Goal: Transaction & Acquisition: Purchase product/service

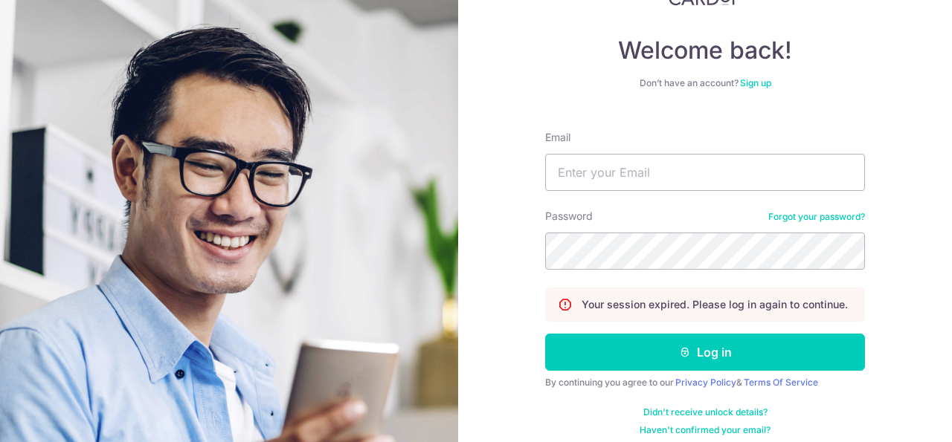
scroll to position [76, 0]
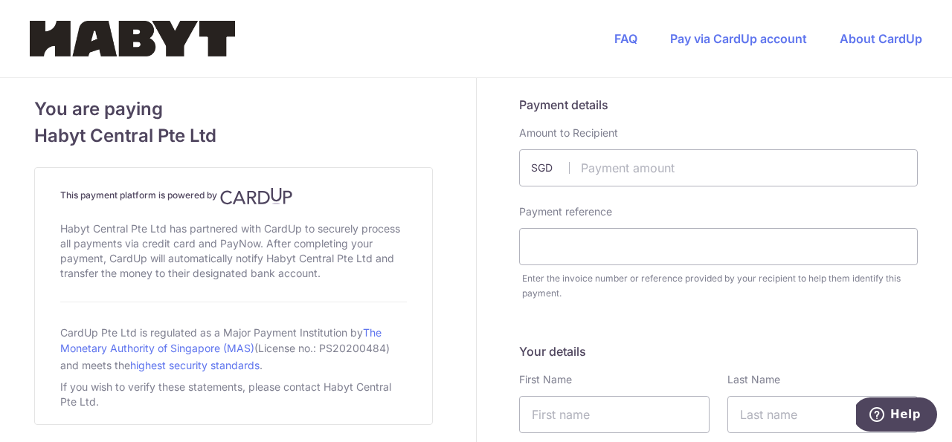
click at [732, 146] on div "Amount to Recipient SGD" at bounding box center [718, 156] width 398 height 61
click at [728, 162] on input "text" at bounding box center [718, 167] width 398 height 37
click at [692, 169] on input "text" at bounding box center [718, 167] width 398 height 37
type input "1200.00"
click at [753, 247] on input "text" at bounding box center [718, 246] width 398 height 37
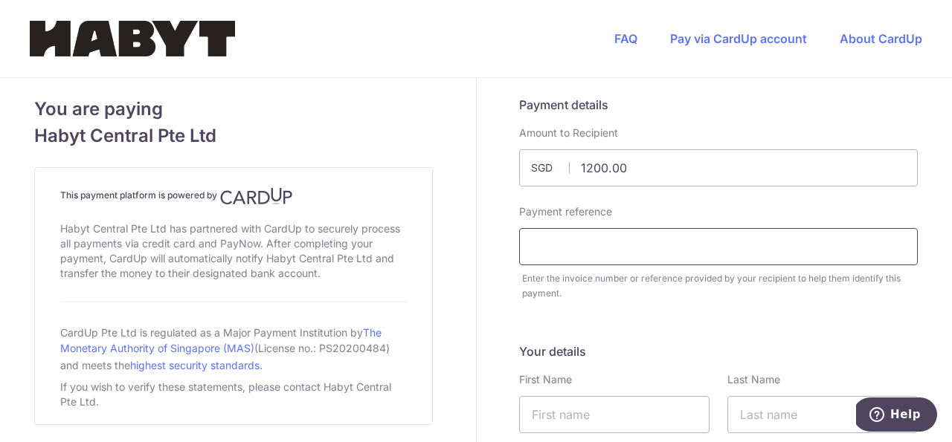
paste input "HCPL IN 33447"
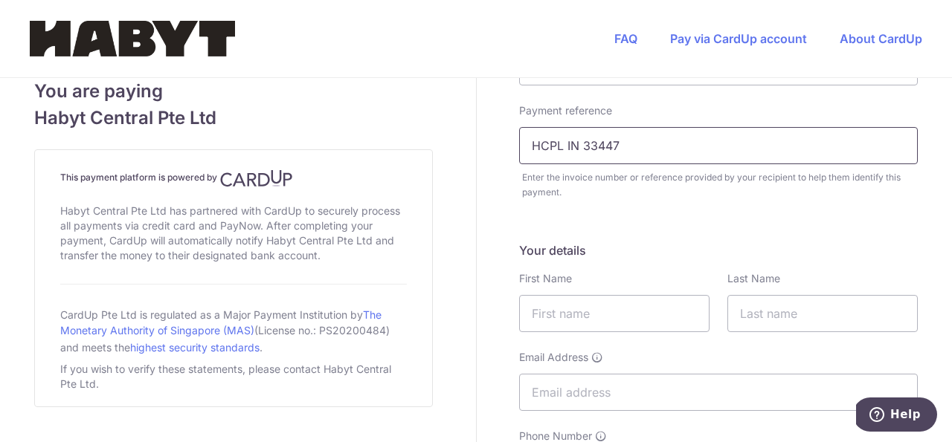
scroll to position [285, 0]
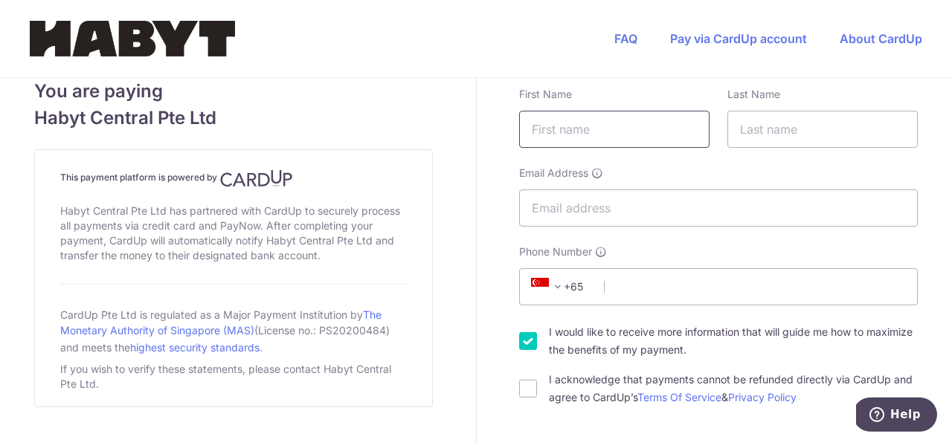
type input "HCPL IN 33447"
click at [643, 120] on input "text" at bounding box center [614, 129] width 190 height 37
type input "[PERSON_NAME]"
type input "Wirya"
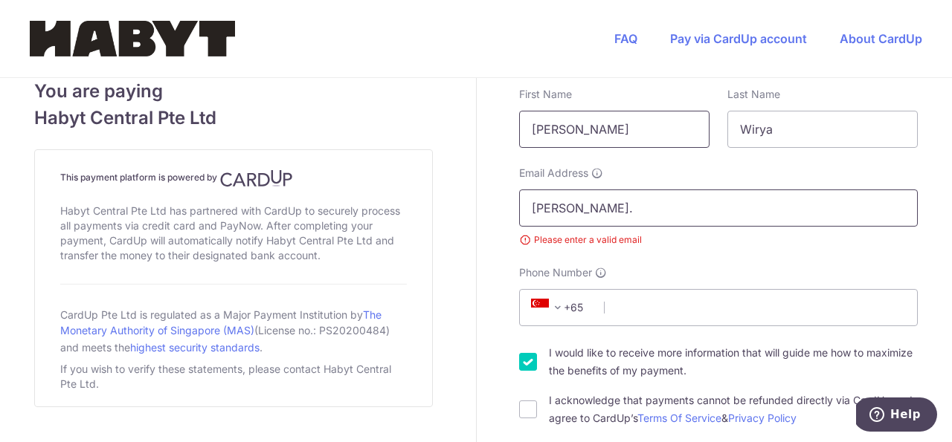
type input "[PERSON_NAME][EMAIL_ADDRESS][DOMAIN_NAME]"
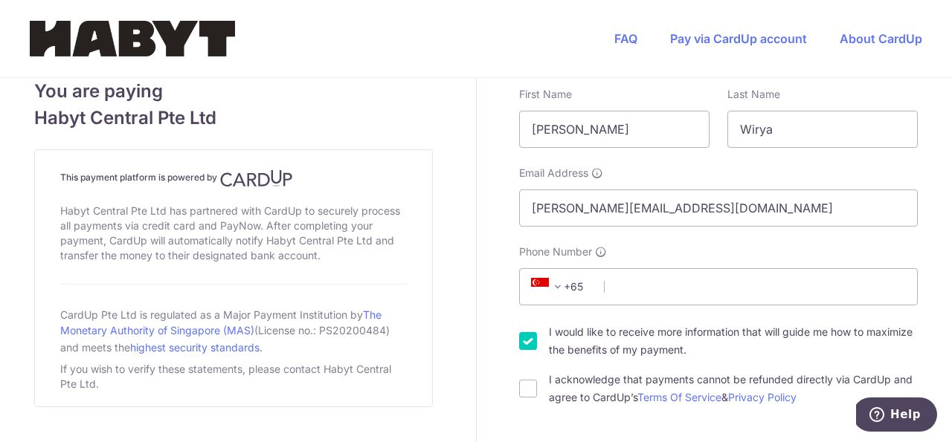
click at [573, 288] on span "+65" at bounding box center [559, 287] width 67 height 18
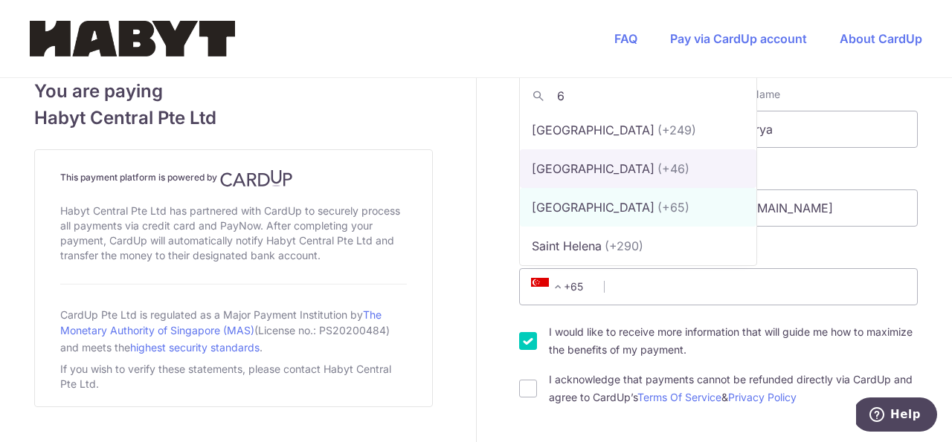
scroll to position [0, 0]
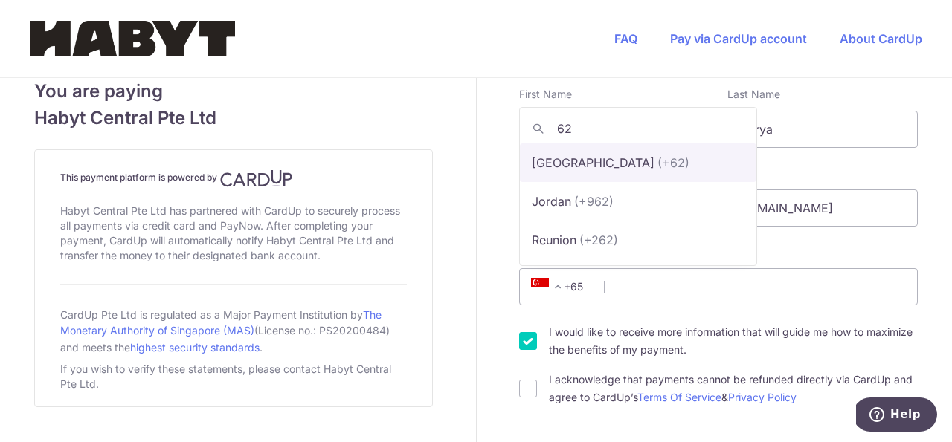
type input "62"
select select "101"
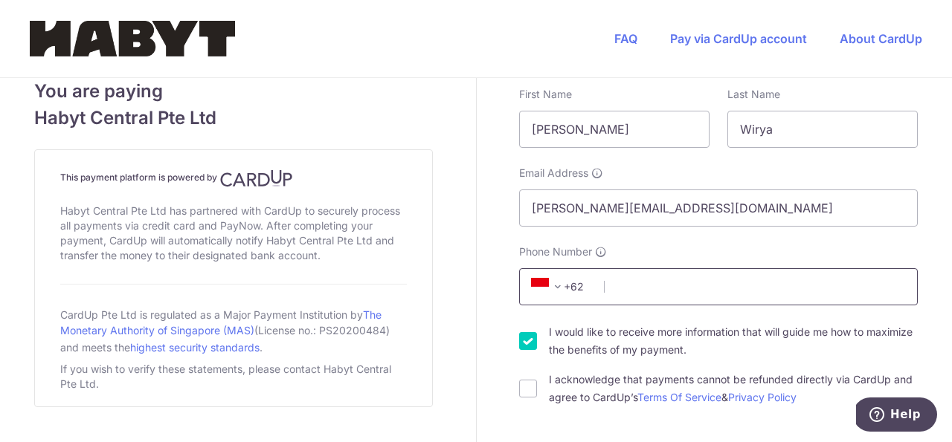
click at [709, 288] on input "Phone Number" at bounding box center [718, 286] width 398 height 37
type input "8118310050"
click at [519, 338] on input "I would like to receive more information that will guide me how to maximize the…" at bounding box center [528, 341] width 18 height 18
checkbox input "false"
click at [521, 378] on div "I acknowledge that payments cannot be refunded directly via CardUp and agree to…" at bounding box center [718, 389] width 398 height 36
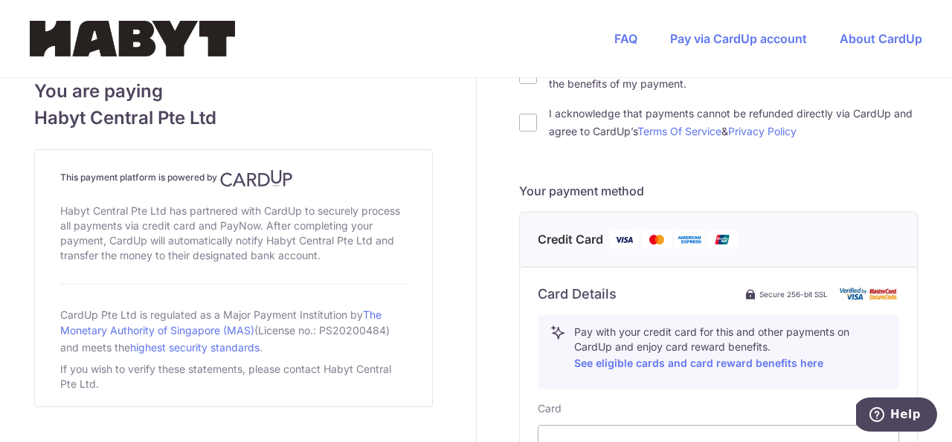
scroll to position [486, 0]
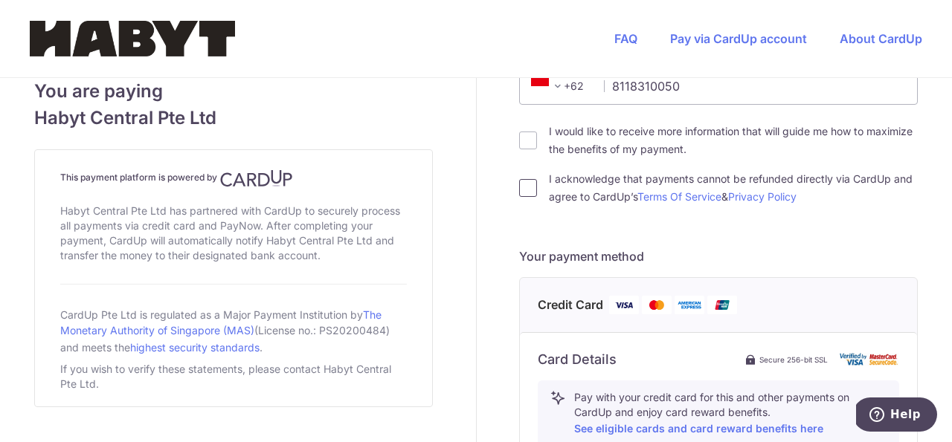
click at [519, 187] on input "I acknowledge that payments cannot be refunded directly via CardUp and agree to…" at bounding box center [528, 188] width 18 height 18
checkbox input "true"
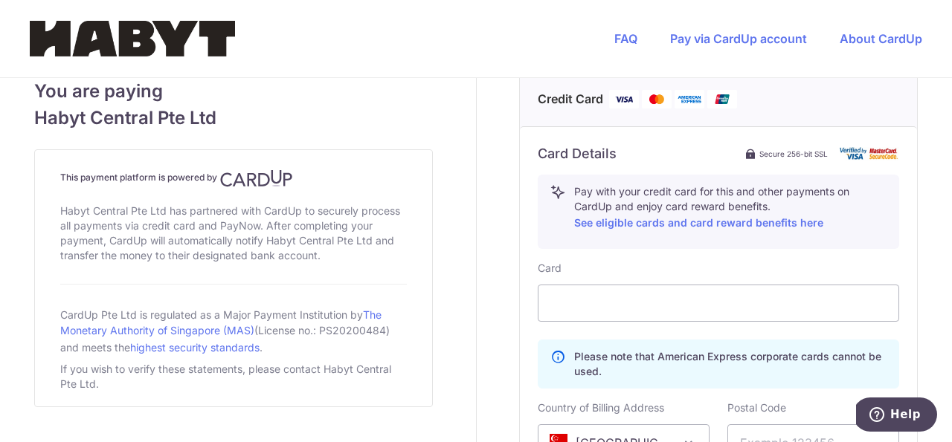
scroll to position [770, 0]
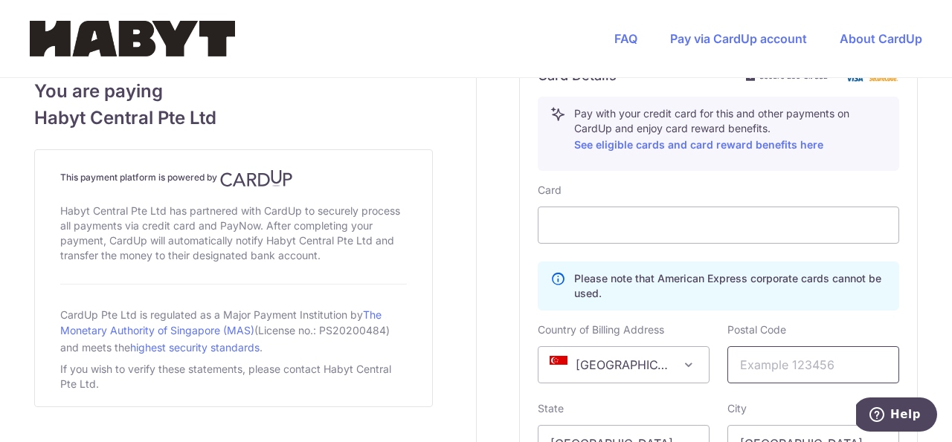
click at [824, 369] on input "text" at bounding box center [813, 364] width 172 height 37
type input "14460"
click at [643, 371] on span "[GEOGRAPHIC_DATA]" at bounding box center [623, 365] width 170 height 36
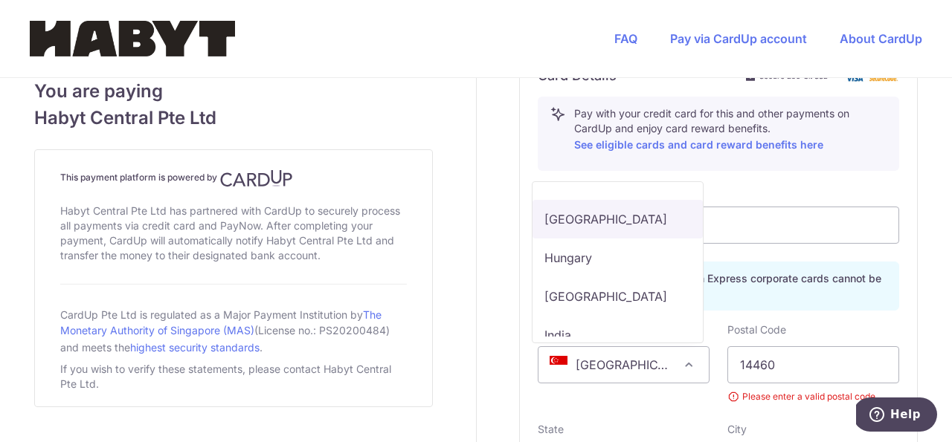
scroll to position [3993, 0]
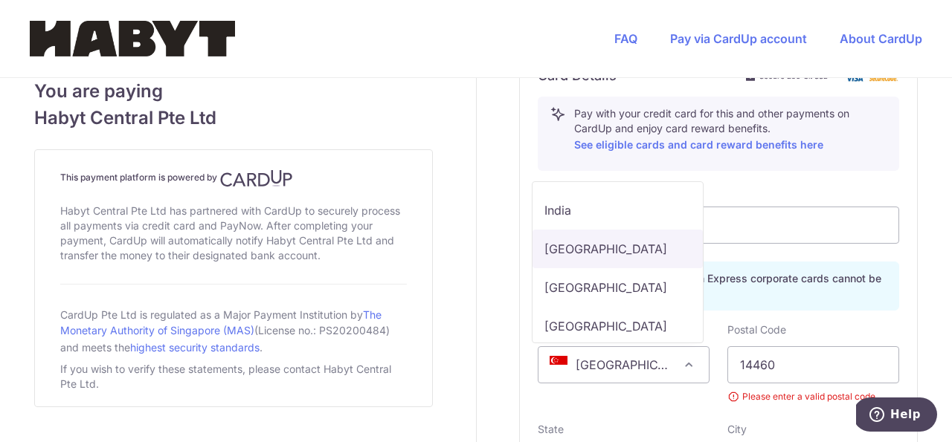
select select "ID"
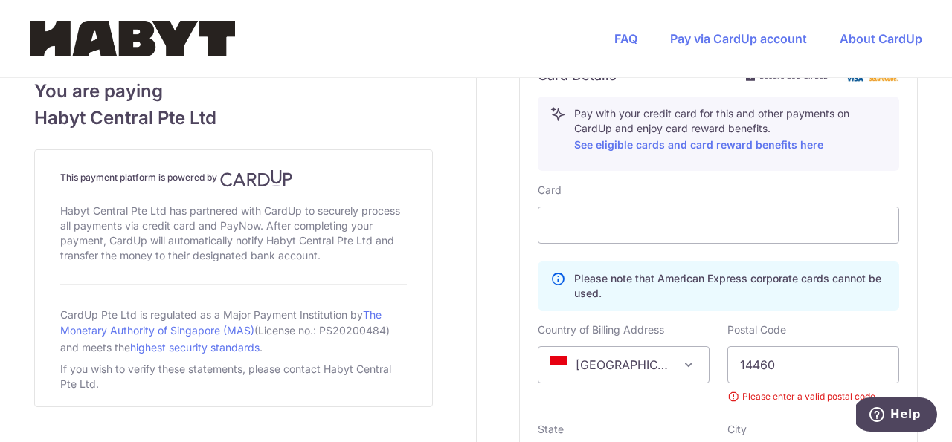
scroll to position [906, 0]
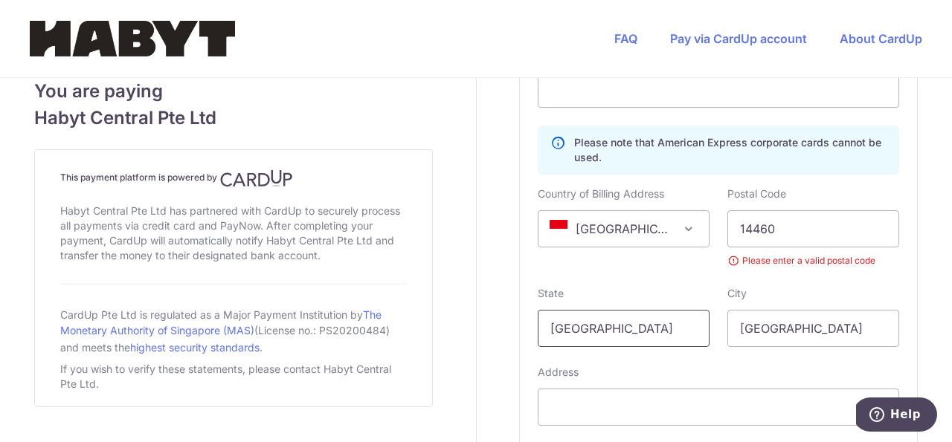
click at [648, 325] on input "[GEOGRAPHIC_DATA]" at bounding box center [623, 328] width 172 height 37
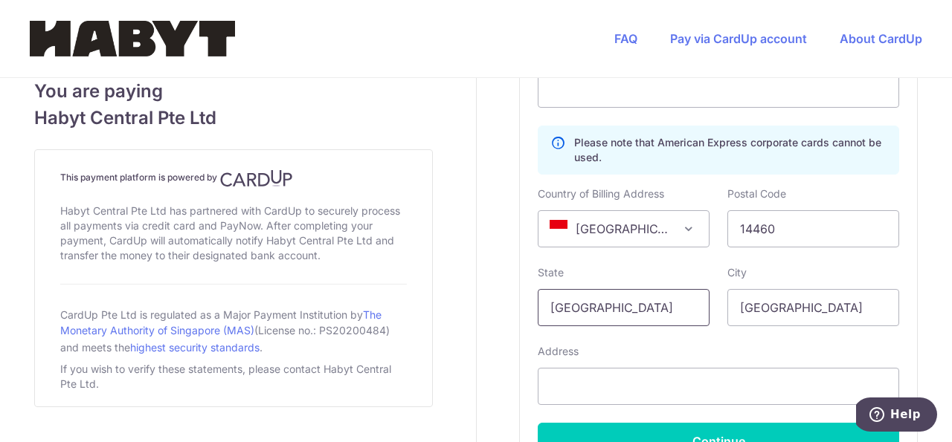
type input "[GEOGRAPHIC_DATA]"
click at [638, 309] on input "[GEOGRAPHIC_DATA]" at bounding box center [623, 307] width 172 height 37
type input "[GEOGRAPHIC_DATA]"
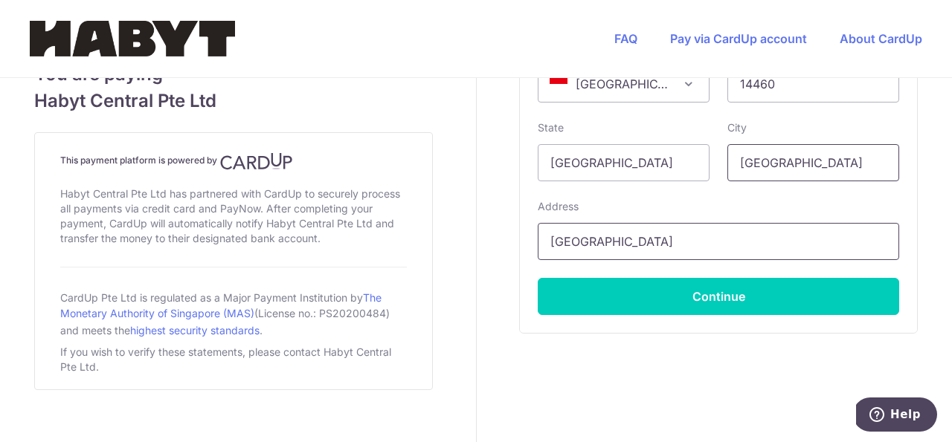
scroll to position [1069, 0]
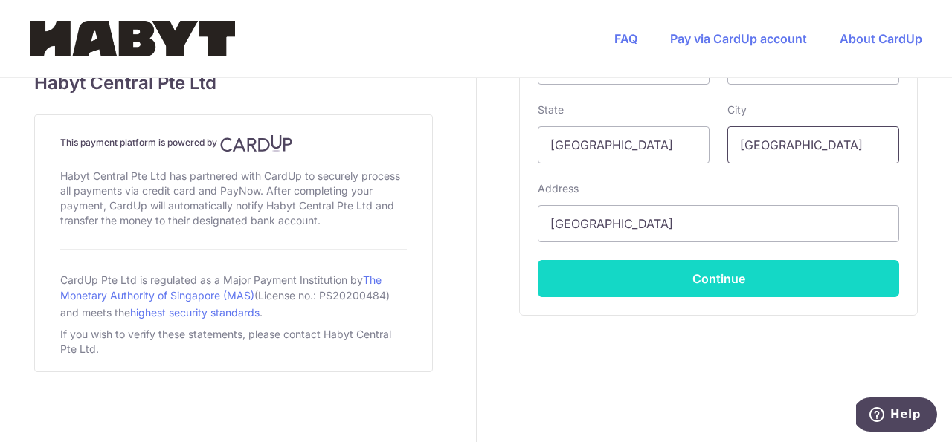
type input "[GEOGRAPHIC_DATA]"
click at [749, 289] on button "Continue" at bounding box center [717, 278] width 361 height 37
type input "**** 1940"
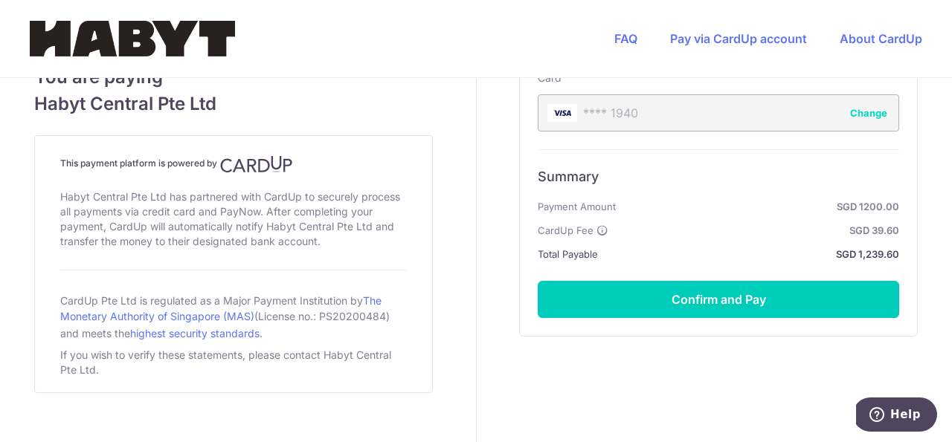
scroll to position [903, 0]
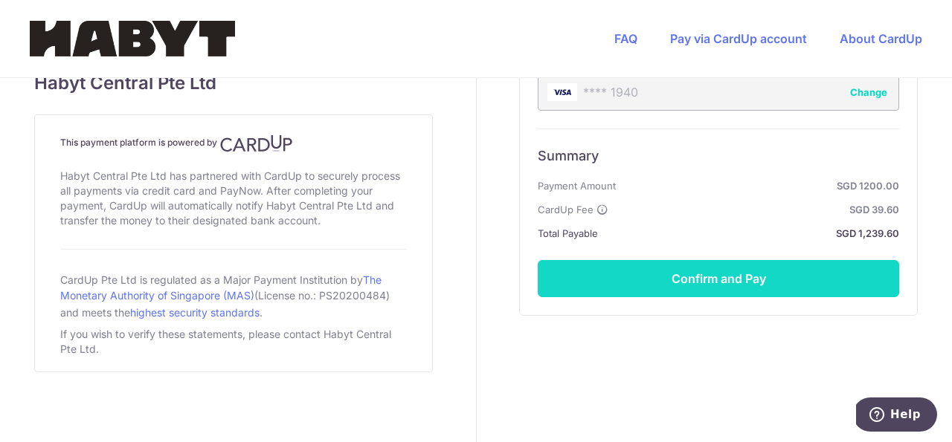
click at [768, 291] on button "Confirm and Pay" at bounding box center [717, 278] width 361 height 37
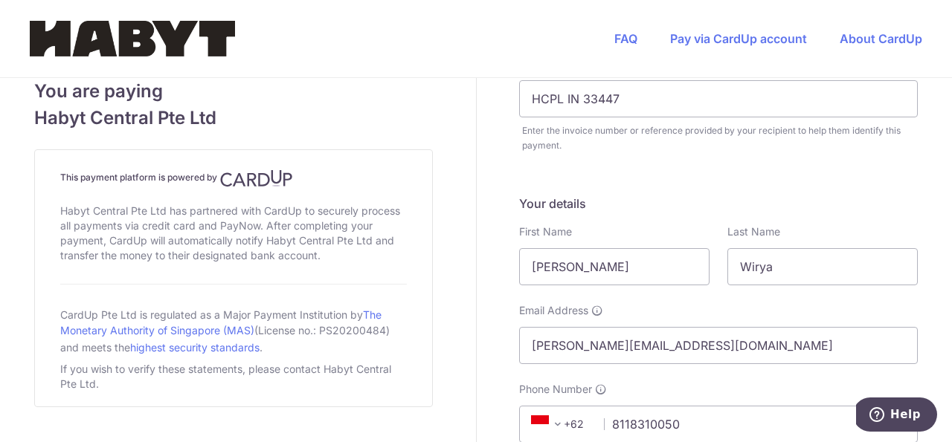
scroll to position [0, 0]
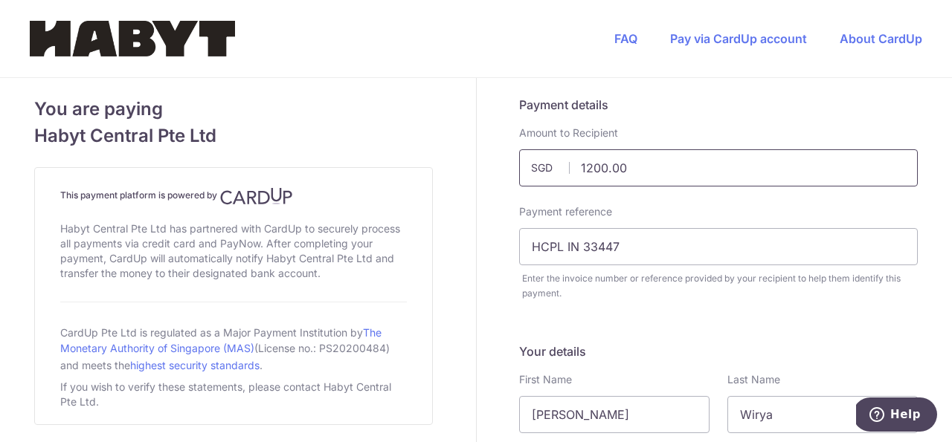
click at [586, 169] on input "1200.00" at bounding box center [718, 167] width 398 height 37
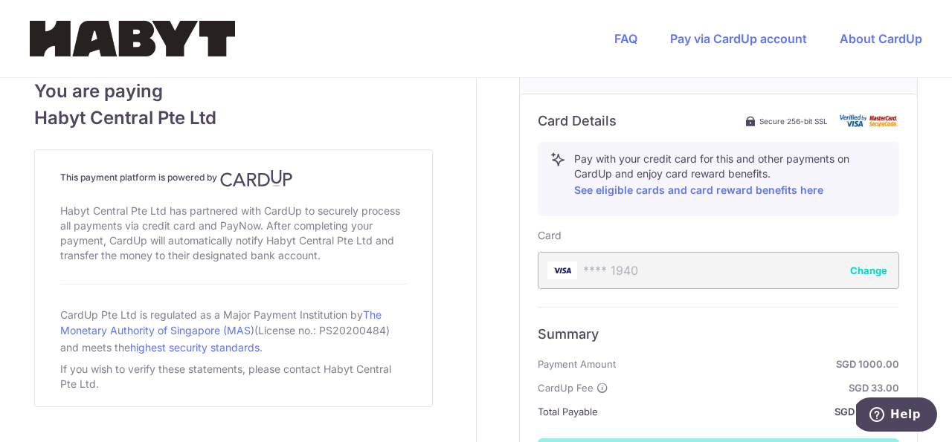
click at [741, 300] on div "Card Details Secure 256-bit SSL Pay with your credit card for this and other pa…" at bounding box center [718, 294] width 397 height 400
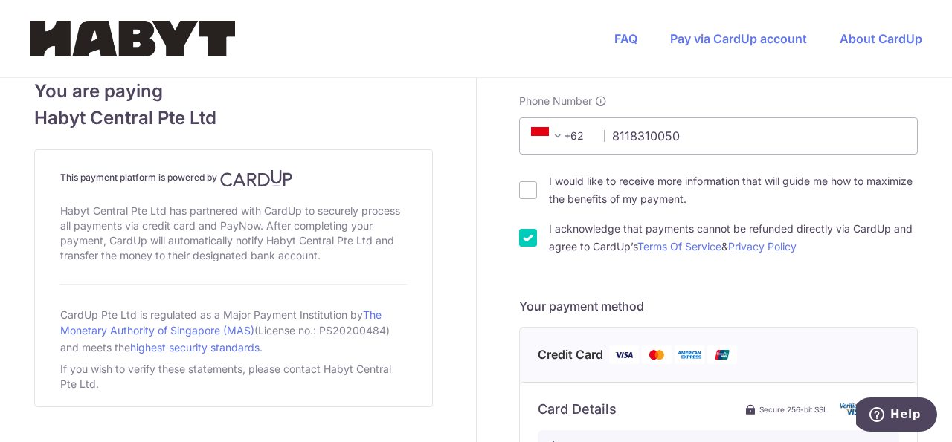
scroll to position [903, 0]
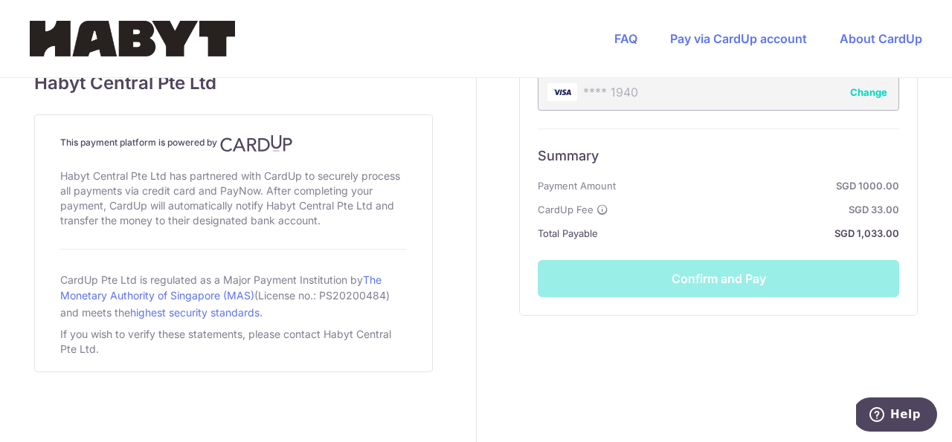
click at [766, 268] on div "Summary Payment Amount SGD 1000.00 CardUp Fee SGD 33.00 Total Payable SGD 1,033…" at bounding box center [717, 213] width 361 height 169
click at [790, 96] on div "**** 1940 Change" at bounding box center [717, 92] width 361 height 37
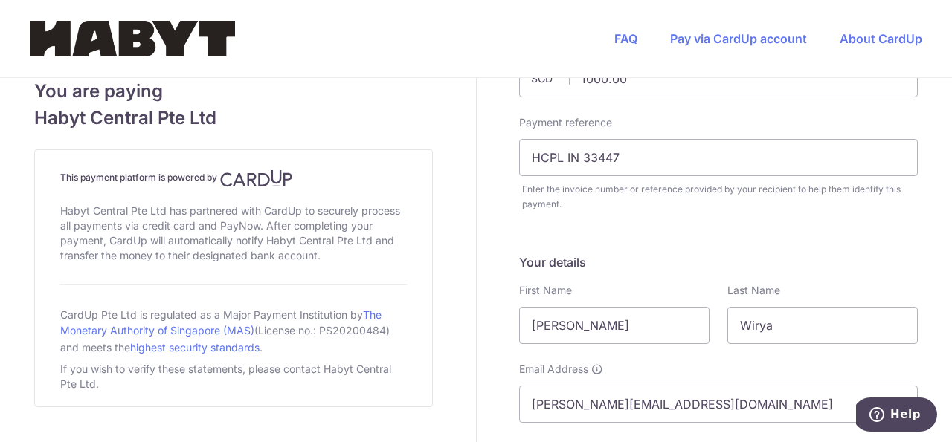
scroll to position [0, 0]
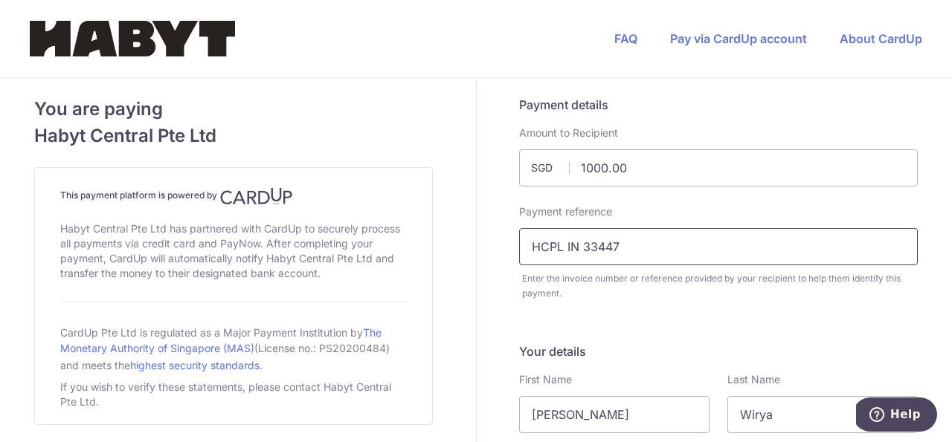
click at [649, 265] on div "Payment reference HCPL IN 33447 Enter the invoice number or reference provided …" at bounding box center [718, 252] width 416 height 97
click at [654, 250] on input "HCPL IN 33447" at bounding box center [718, 246] width 398 height 37
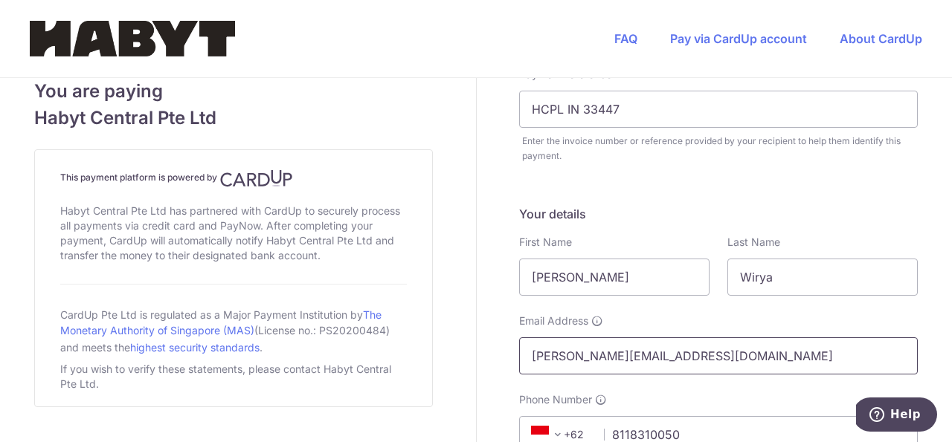
click at [679, 353] on input "[PERSON_NAME][EMAIL_ADDRESS][DOMAIN_NAME]" at bounding box center [718, 355] width 398 height 37
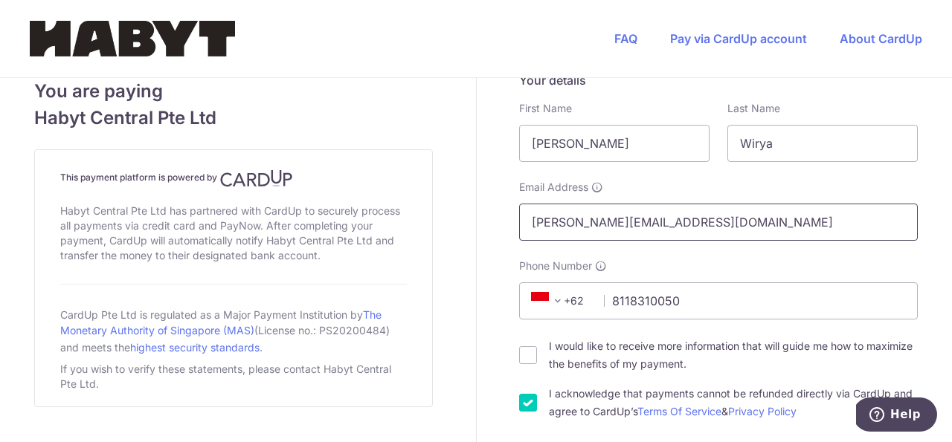
scroll to position [604, 0]
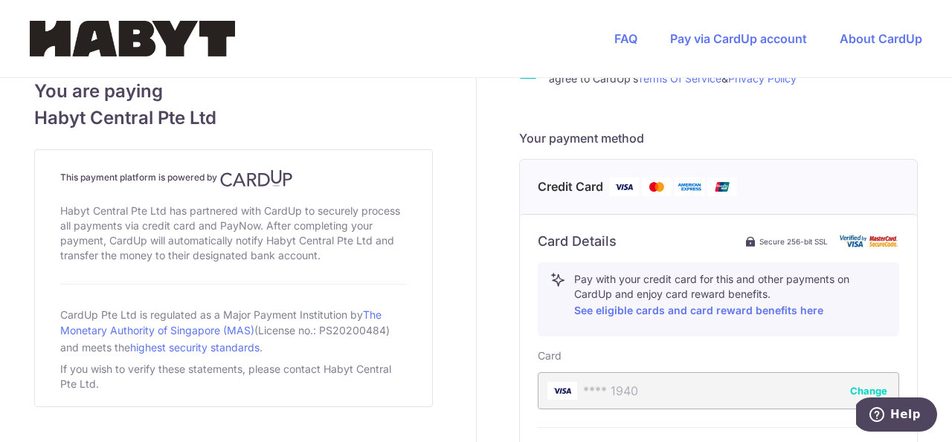
drag, startPoint x: 763, startPoint y: 401, endPoint x: 763, endPoint y: 390, distance: 11.9
click at [763, 401] on div "**** 1940 Change" at bounding box center [717, 390] width 361 height 37
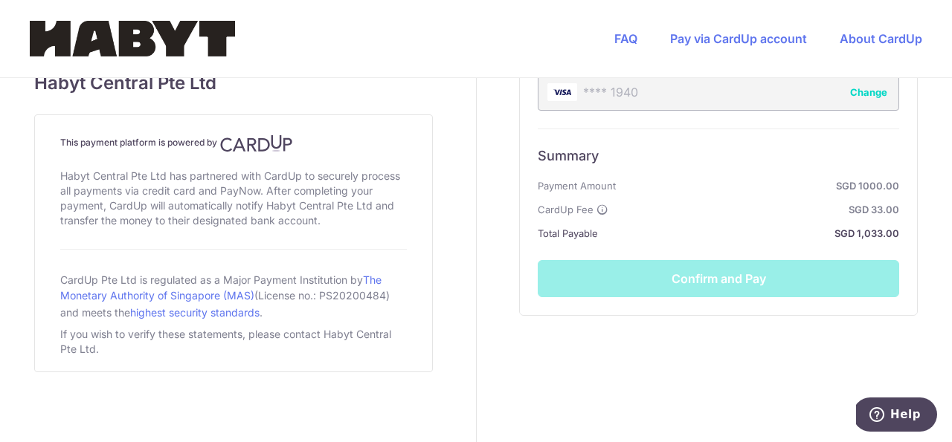
click at [859, 83] on div "**** 1940 Change" at bounding box center [717, 92] width 361 height 37
click at [856, 94] on button "Change" at bounding box center [868, 92] width 37 height 15
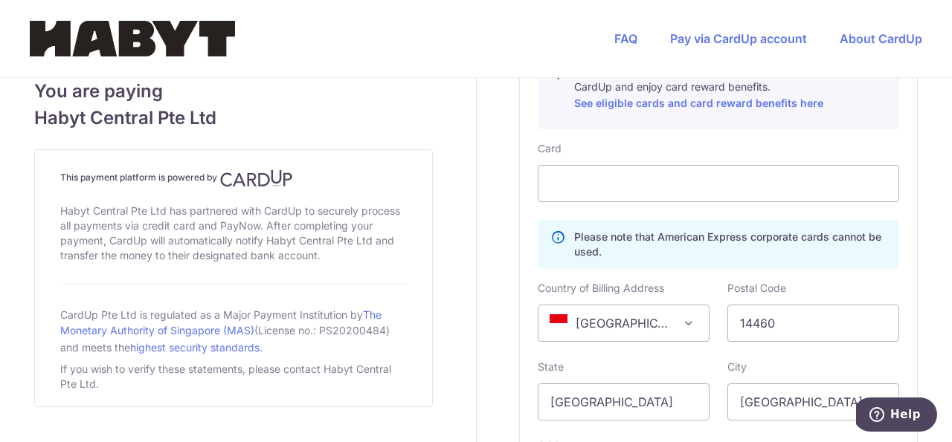
scroll to position [1069, 0]
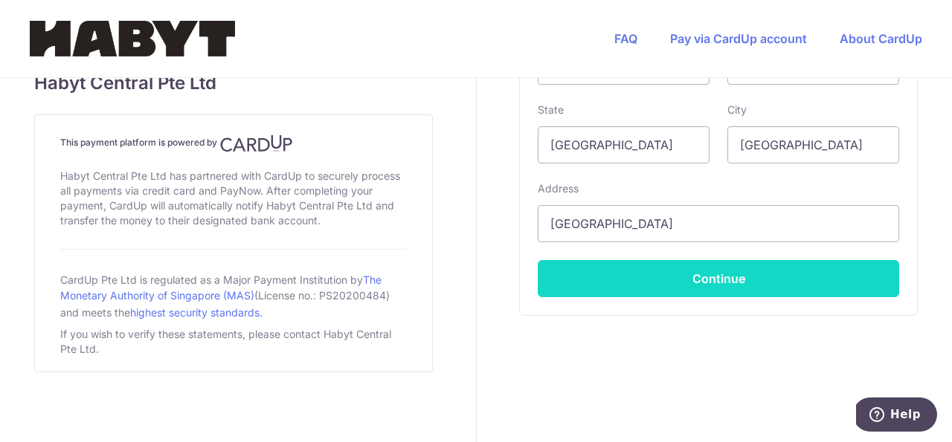
click at [724, 281] on button "Continue" at bounding box center [717, 278] width 361 height 37
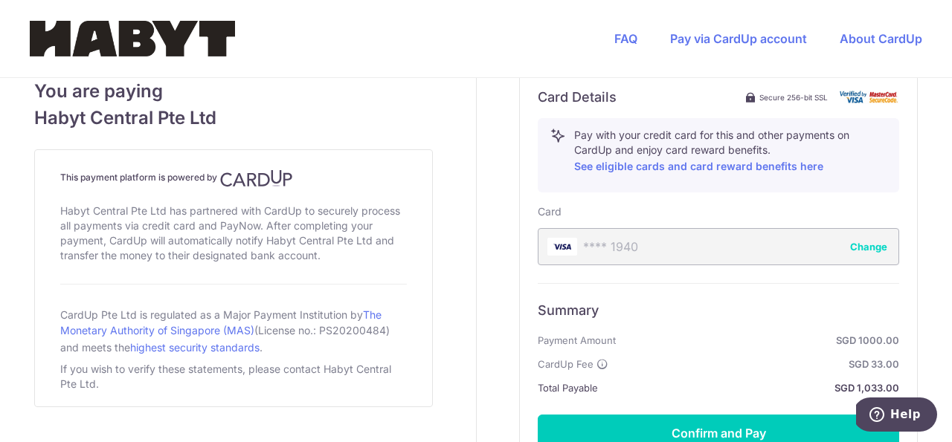
scroll to position [903, 0]
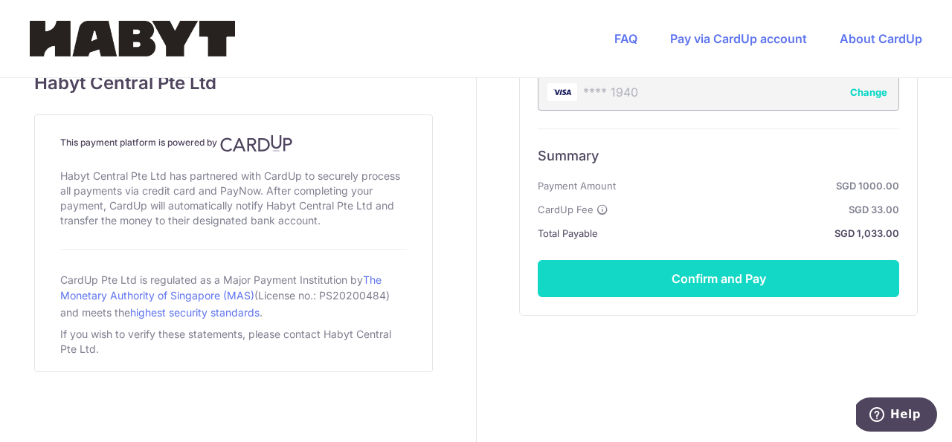
click at [801, 276] on button "Confirm and Pay" at bounding box center [717, 278] width 361 height 37
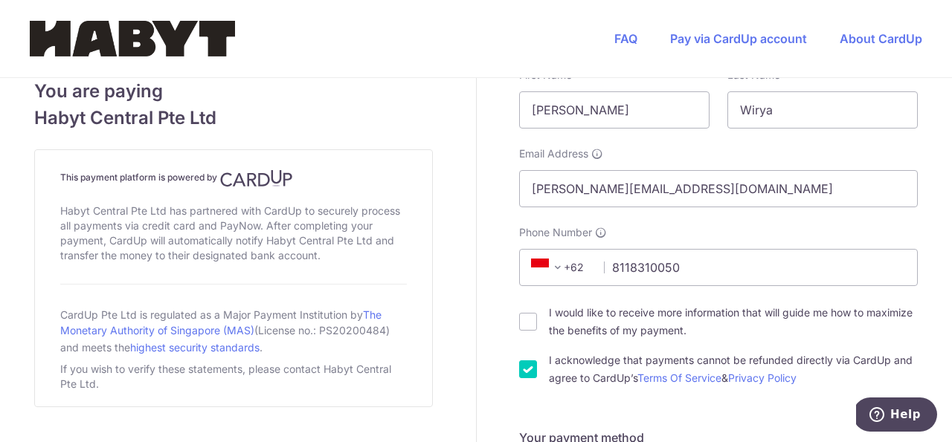
scroll to position [0, 0]
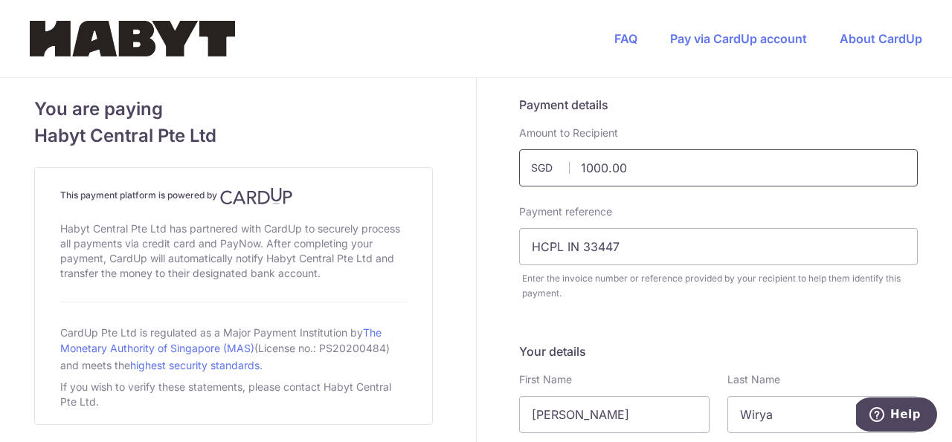
click at [662, 168] on input "1000.00" at bounding box center [718, 167] width 398 height 37
paste input "2,3"
type input "231000.00"
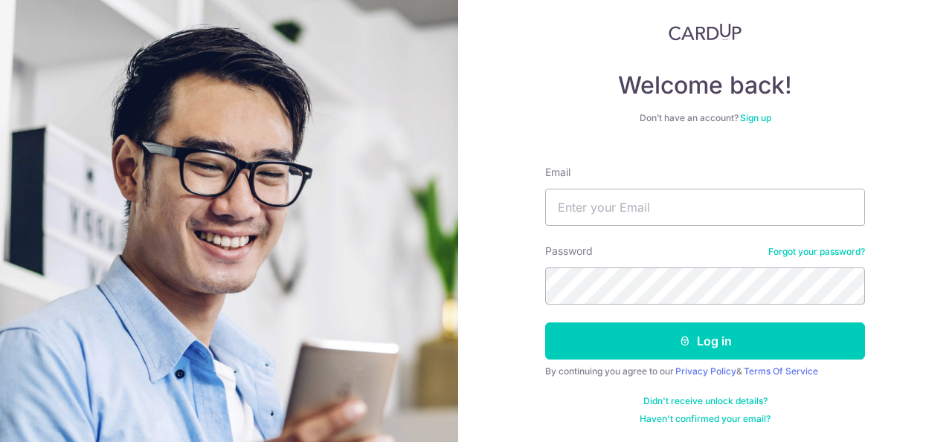
scroll to position [30, 0]
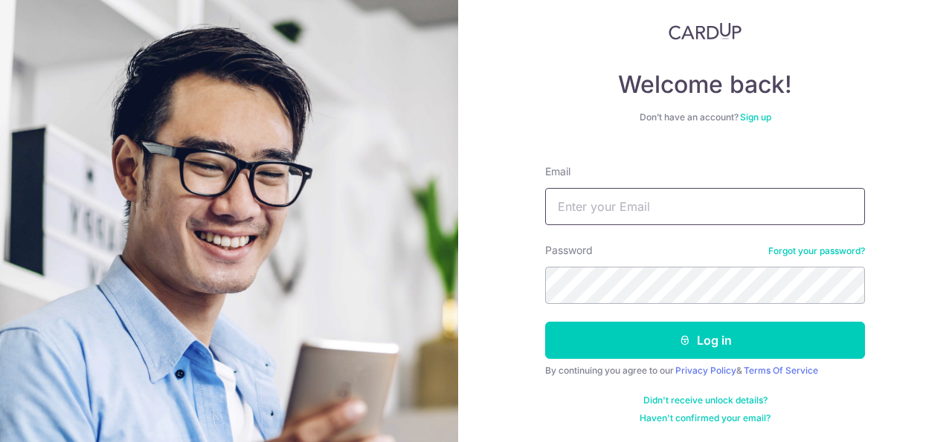
click at [694, 207] on input "Email" at bounding box center [705, 206] width 320 height 37
type input "[PERSON_NAME][EMAIL_ADDRESS][DOMAIN_NAME]"
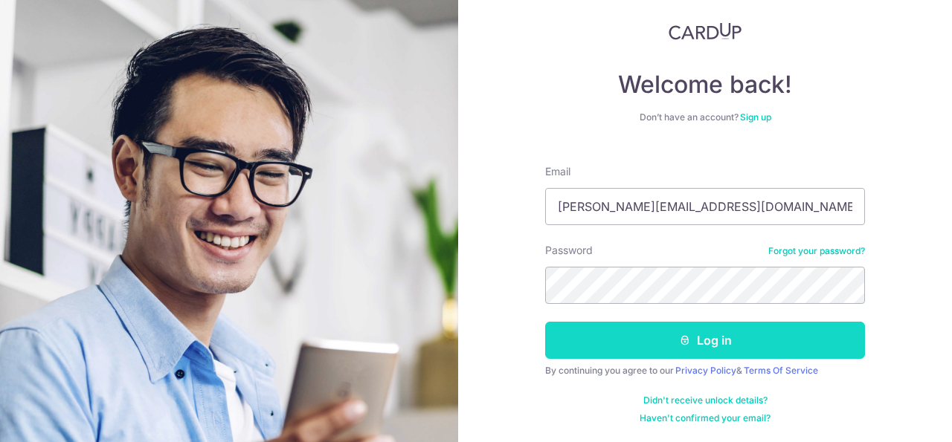
click at [802, 349] on button "Log in" at bounding box center [705, 340] width 320 height 37
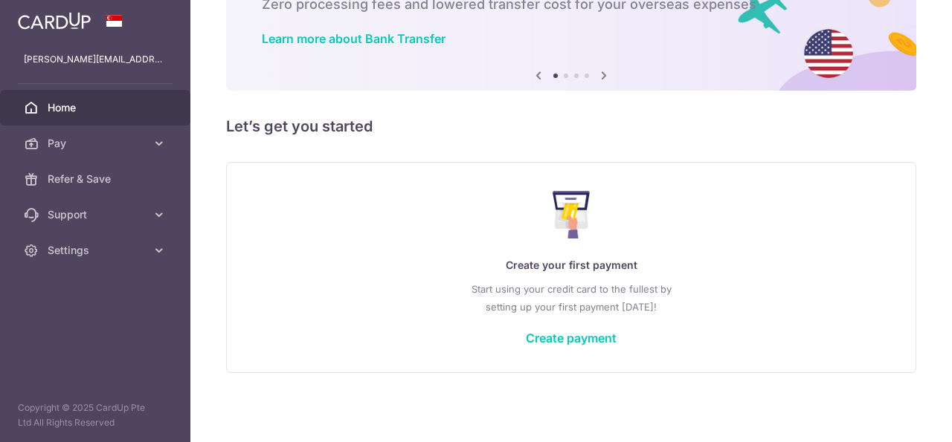
scroll to position [100, 0]
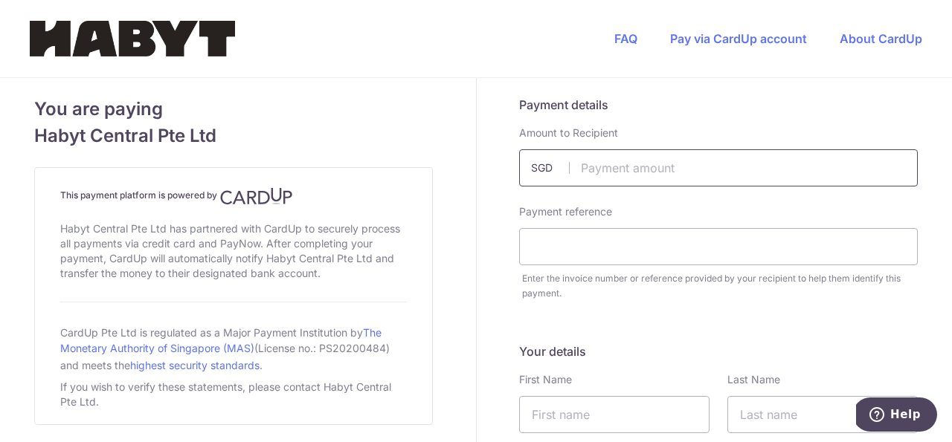
click at [618, 168] on input "text" at bounding box center [718, 167] width 398 height 37
paste input "2,365.08"
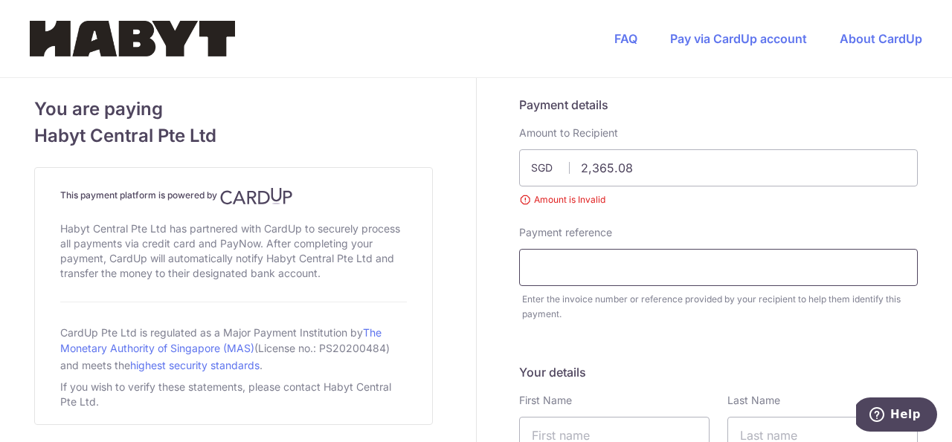
type input "2365.08"
click at [691, 270] on div "Payment reference Enter the invoice number or reference provided by your recipi…" at bounding box center [718, 273] width 416 height 97
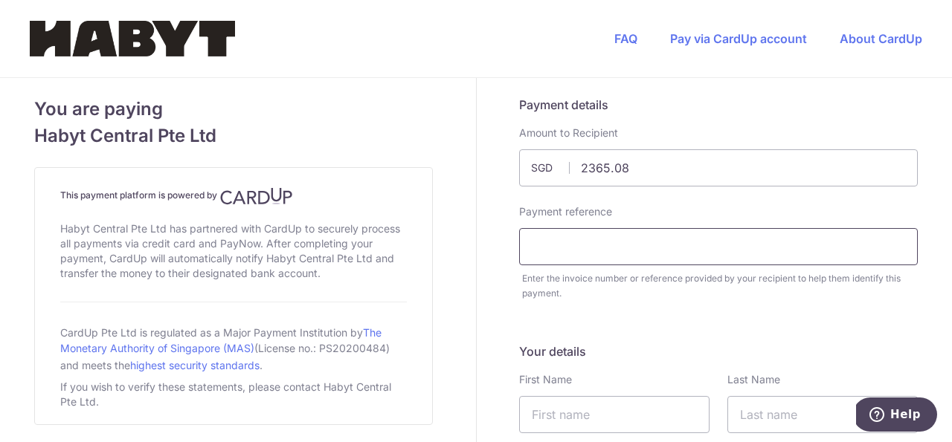
paste input "HCPL_IN_33447"
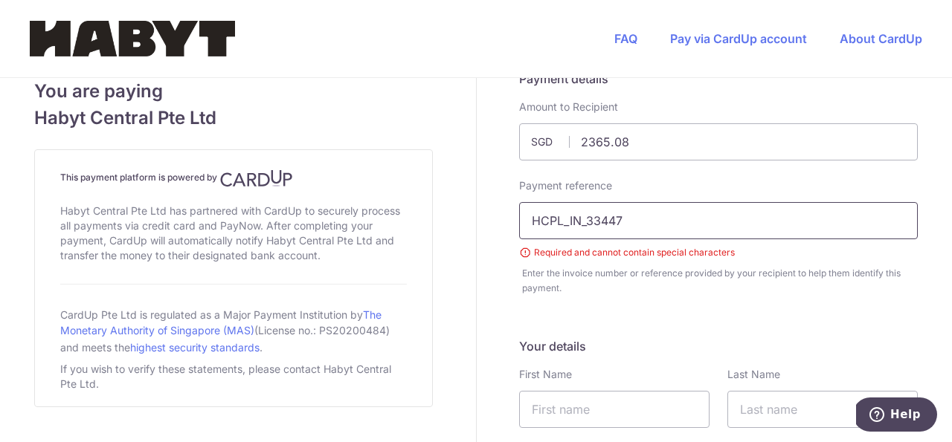
type input "HCPL_IN_33447"
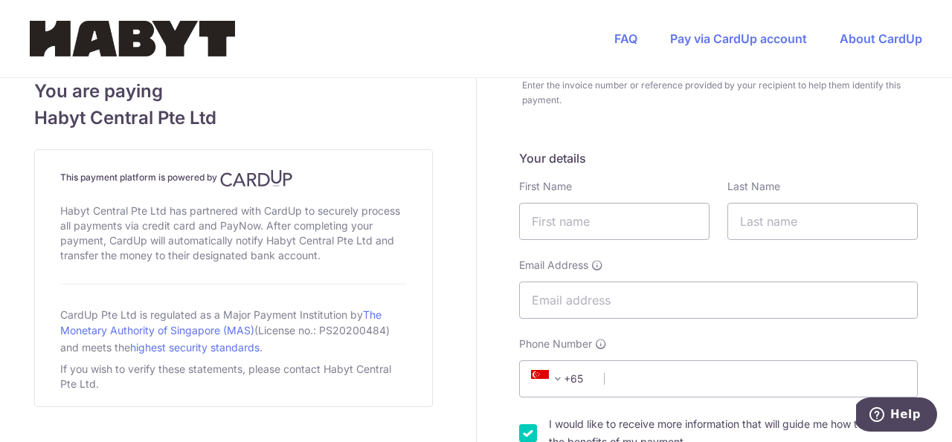
scroll to position [296, 0]
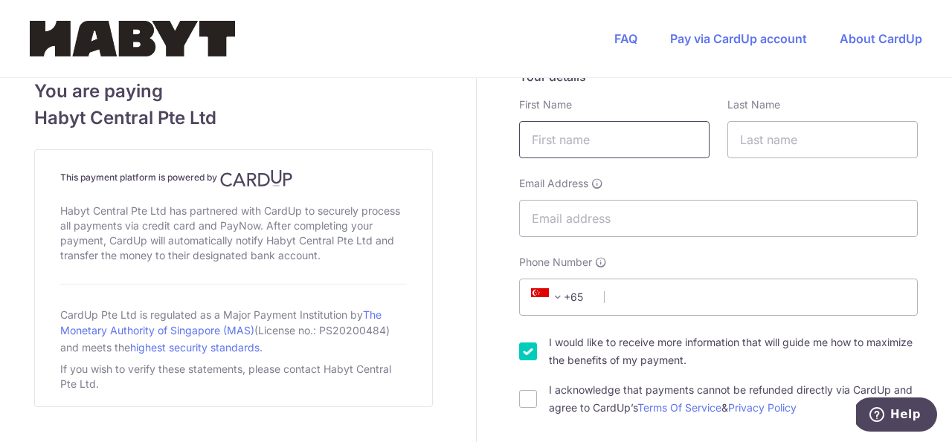
click at [619, 132] on input "text" at bounding box center [614, 139] width 190 height 37
type input "[PERSON_NAME]"
click at [766, 134] on input "text" at bounding box center [822, 139] width 190 height 37
type input "Wirya"
click at [683, 219] on input "Email Address" at bounding box center [718, 218] width 398 height 37
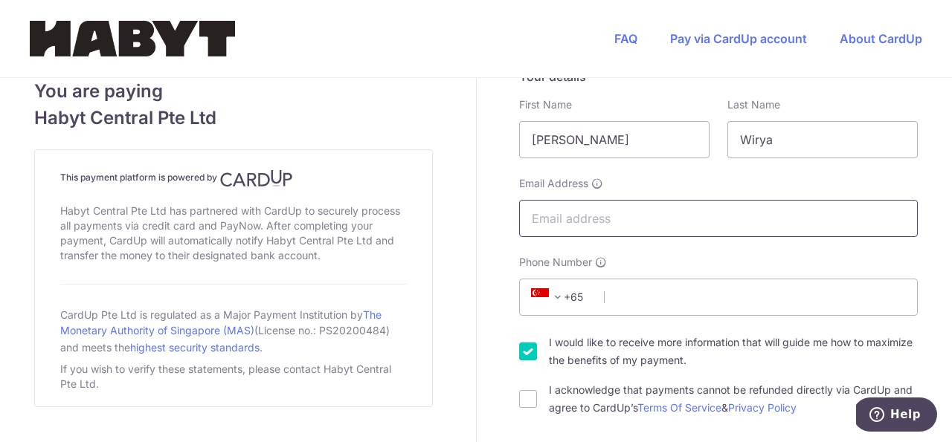
type input "[PERSON_NAME][EMAIL_ADDRESS][DOMAIN_NAME]"
click at [561, 299] on span "+65" at bounding box center [559, 297] width 67 height 18
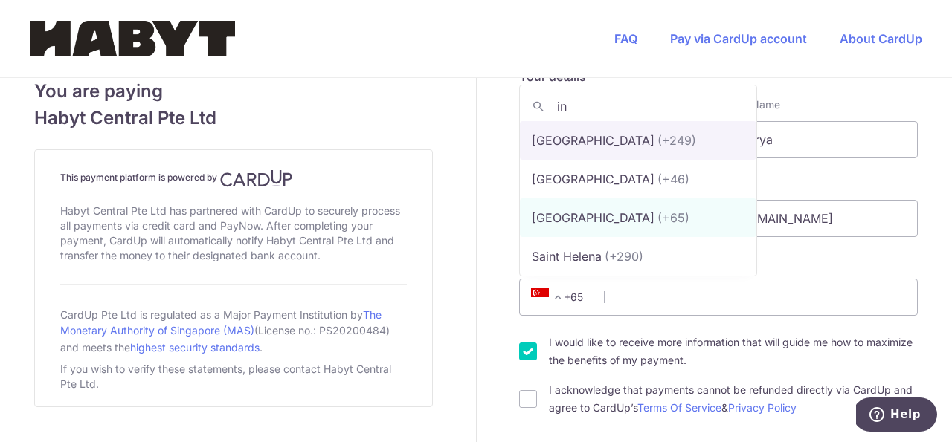
scroll to position [0, 0]
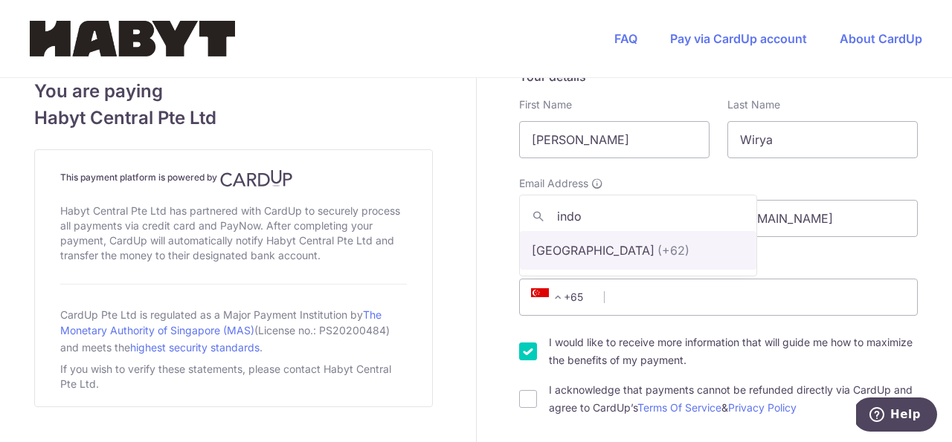
type input "indo"
select select "101"
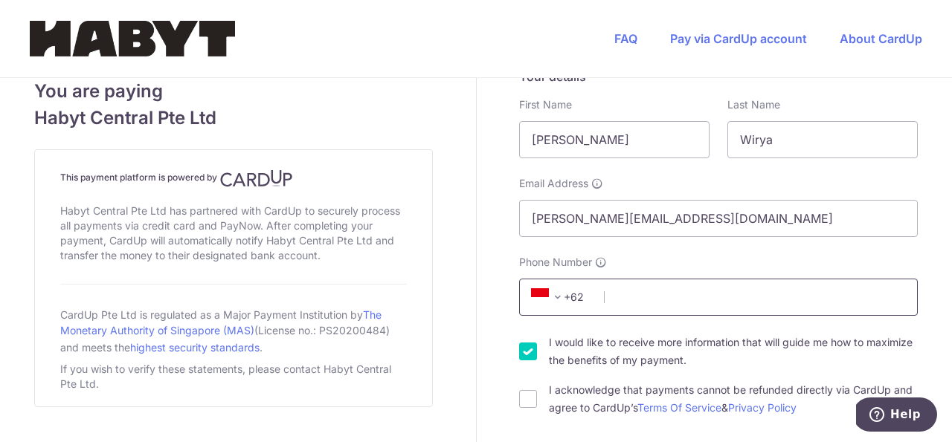
click at [655, 294] on input "Phone Number" at bounding box center [718, 297] width 398 height 37
type input "8118310050"
click at [538, 393] on div "I acknowledge that payments cannot be refunded directly via CardUp and agree to…" at bounding box center [718, 399] width 398 height 36
click at [532, 400] on div "I acknowledge that payments cannot be refunded directly via CardUp and agree to…" at bounding box center [718, 399] width 398 height 36
click at [520, 349] on input "I would like to receive more information that will guide me how to maximize the…" at bounding box center [528, 352] width 18 height 18
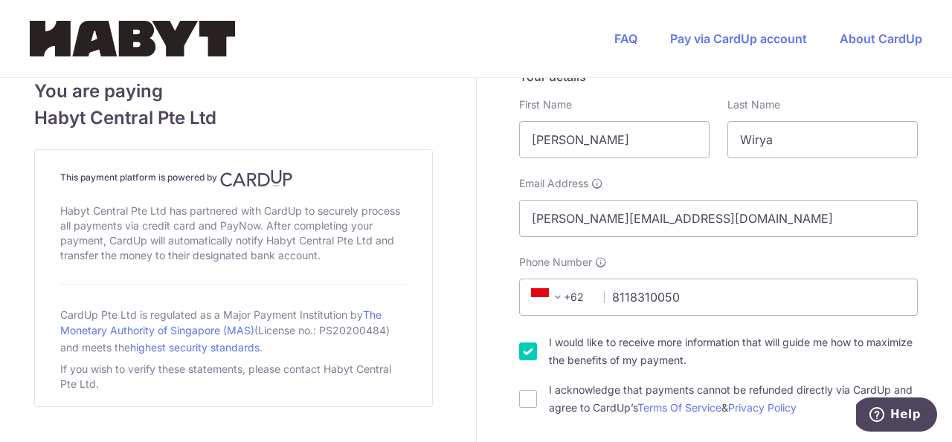
checkbox input "false"
click at [519, 403] on input "I acknowledge that payments cannot be refunded directly via CardUp and agree to…" at bounding box center [528, 399] width 18 height 18
checkbox input "true"
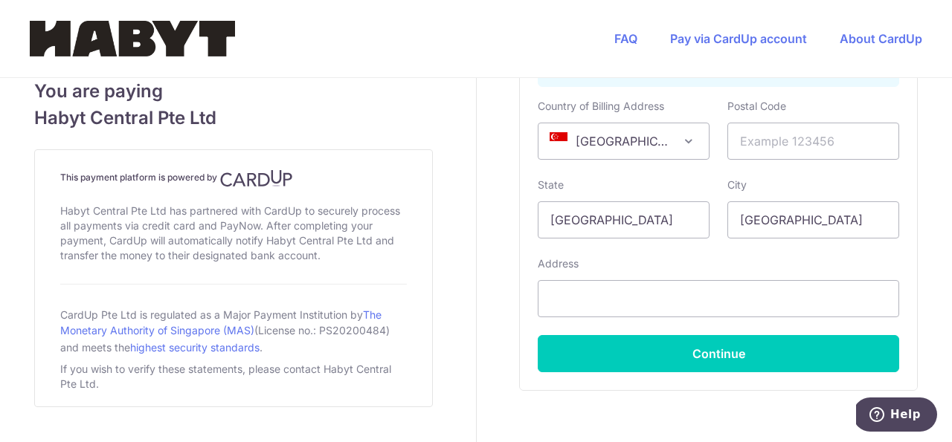
scroll to position [1016, 0]
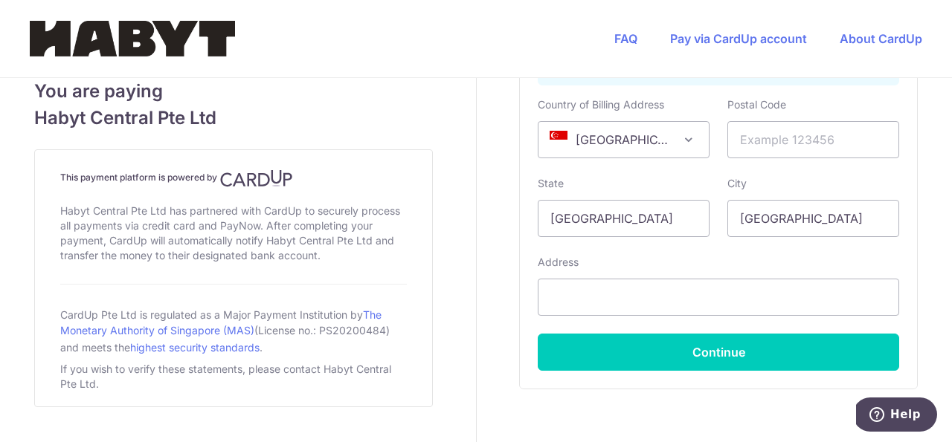
click at [609, 146] on span "Singapore" at bounding box center [623, 140] width 170 height 36
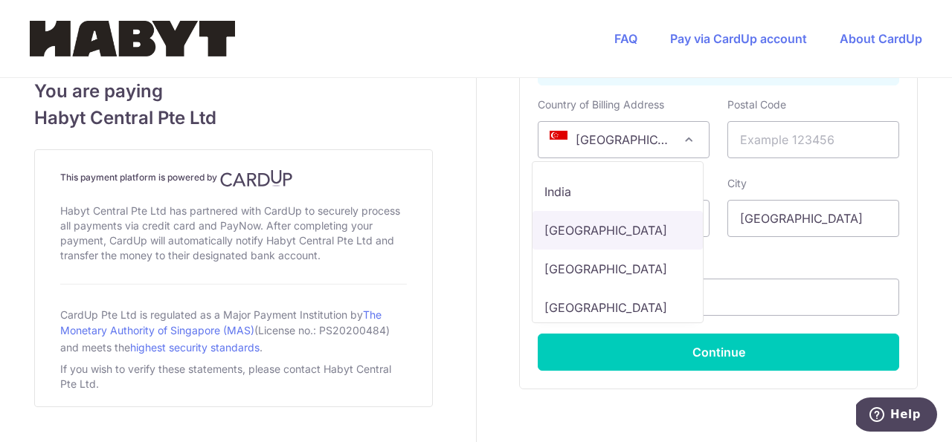
scroll to position [4070, 0]
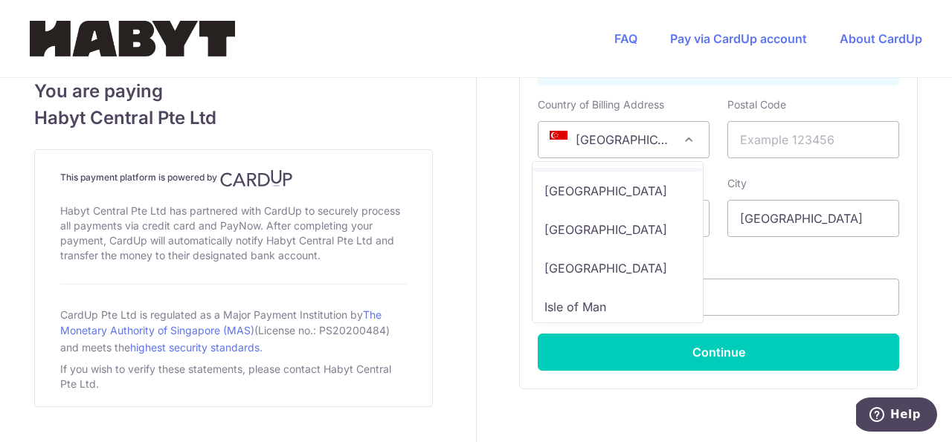
select select "ID"
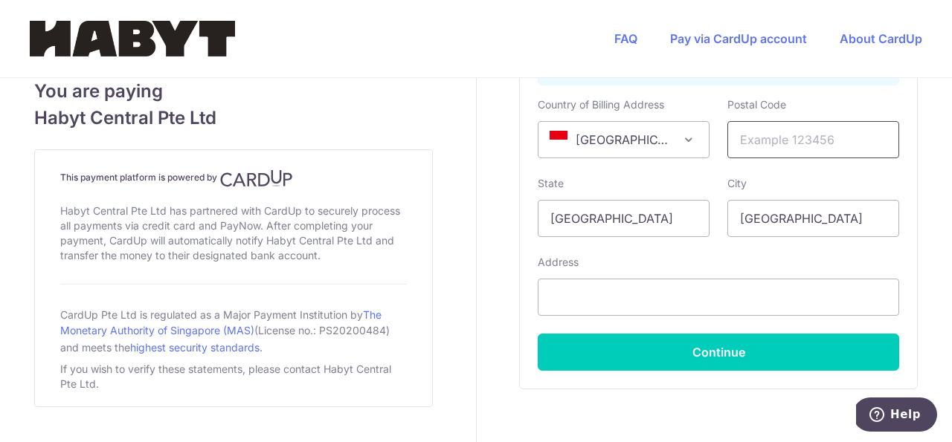
click at [833, 146] on input "text" at bounding box center [813, 139] width 172 height 37
type input "14460"
click at [618, 225] on input "Singapore" at bounding box center [623, 218] width 172 height 37
type input "Jakarta"
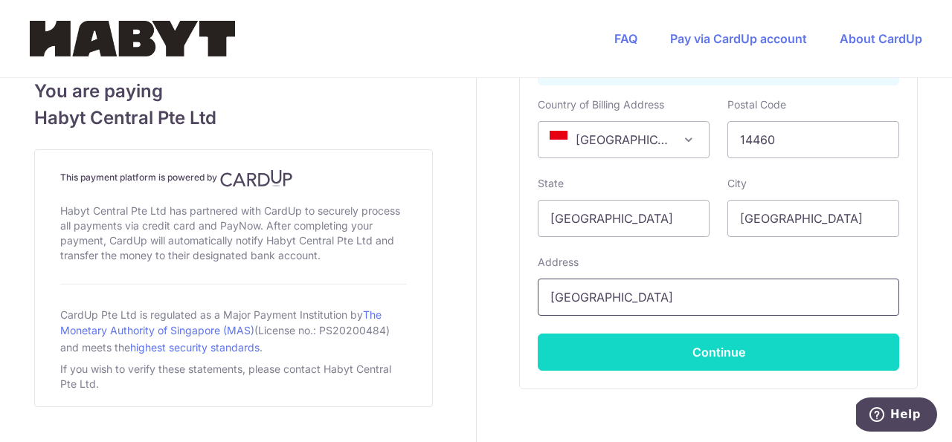
type input "Jakarta"
click at [624, 367] on button "Continue" at bounding box center [717, 352] width 361 height 37
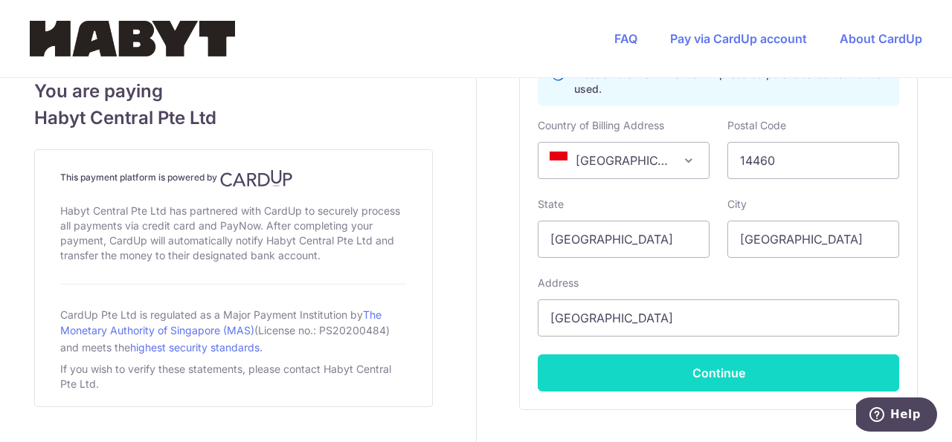
scroll to position [0, 0]
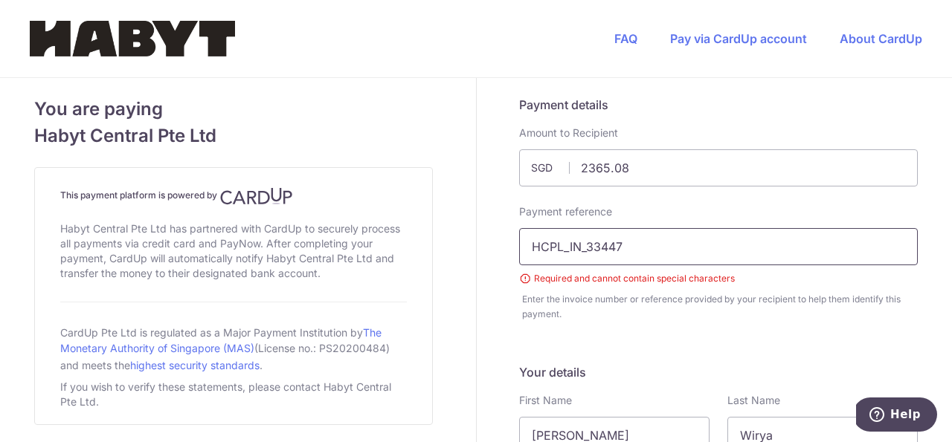
click at [583, 244] on input "HCPL_IN_33447" at bounding box center [718, 246] width 398 height 37
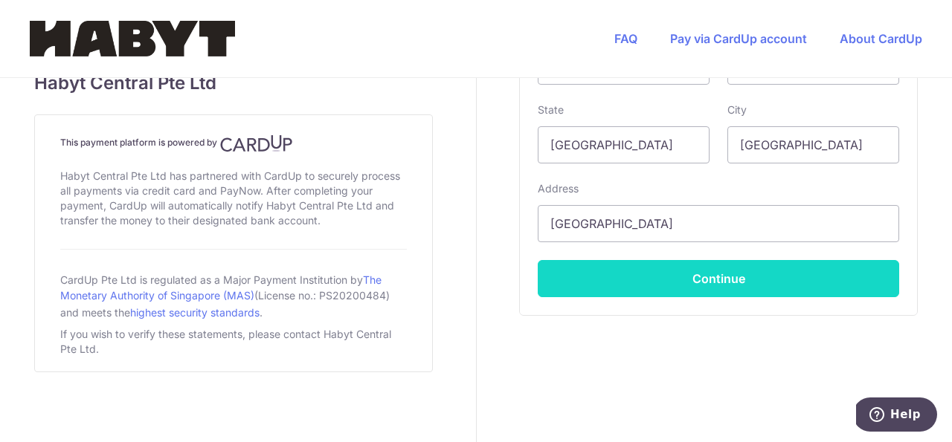
type input "HCPL IN 33447"
click at [703, 276] on button "Continue" at bounding box center [717, 278] width 361 height 37
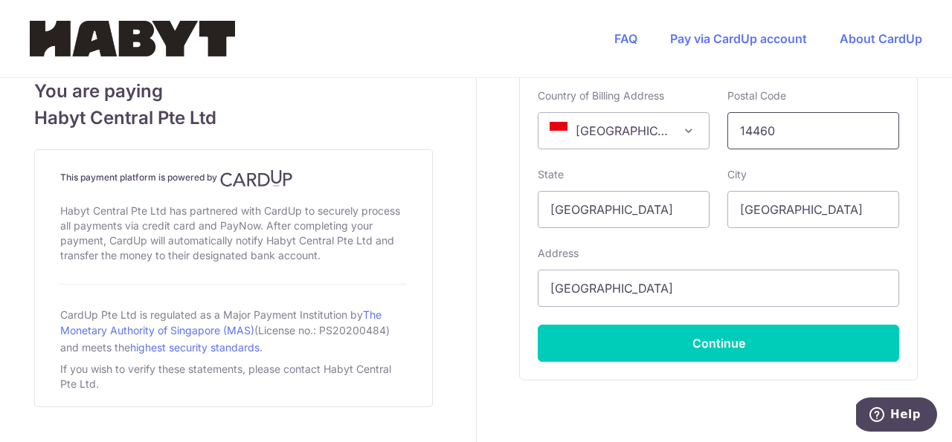
scroll to position [1069, 0]
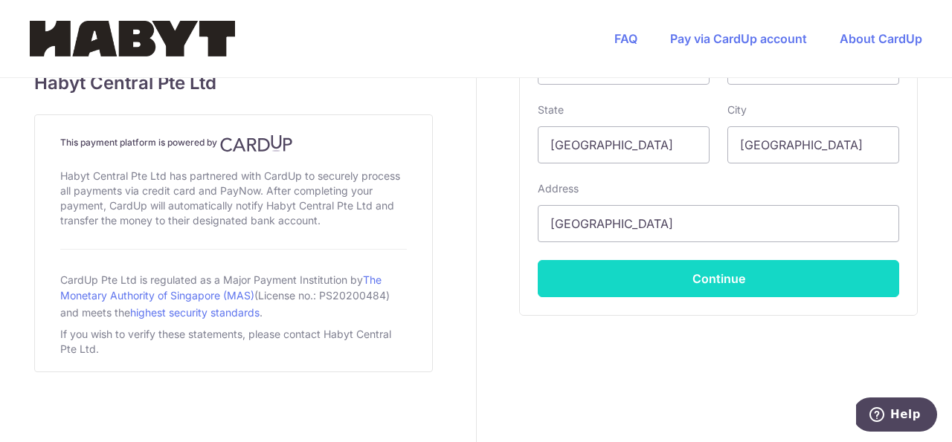
click at [792, 281] on button "Continue" at bounding box center [717, 278] width 361 height 37
type input "**** 1239"
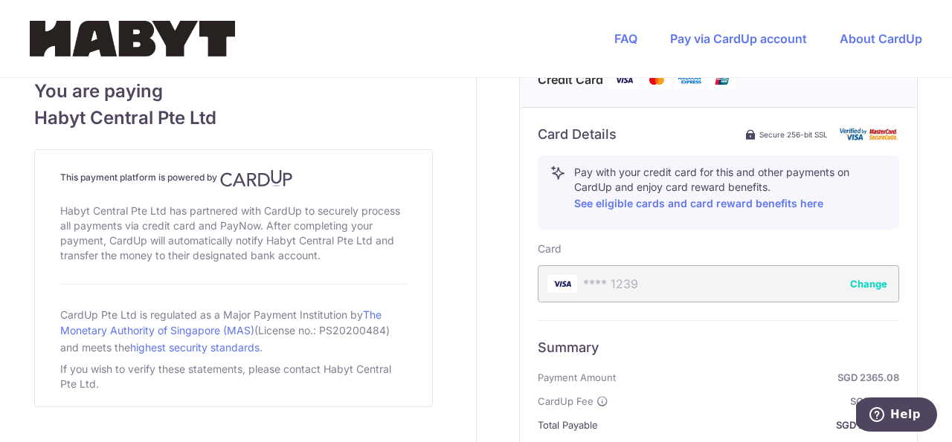
scroll to position [903, 0]
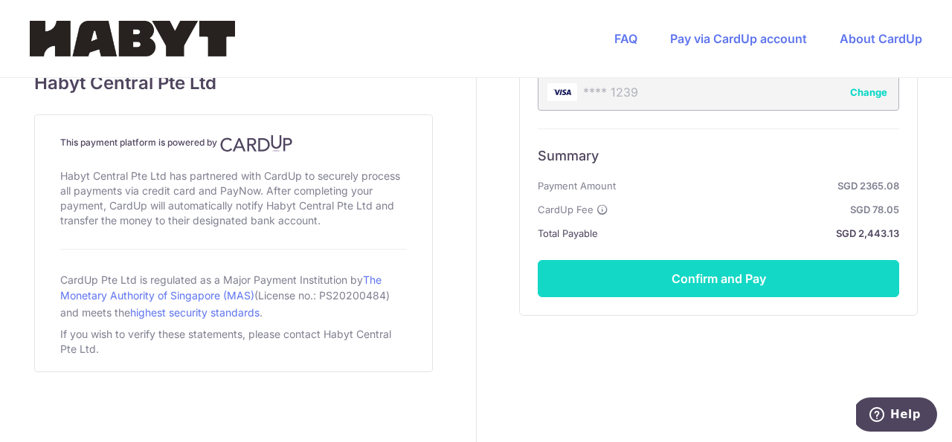
click at [758, 276] on button "Confirm and Pay" at bounding box center [717, 278] width 361 height 37
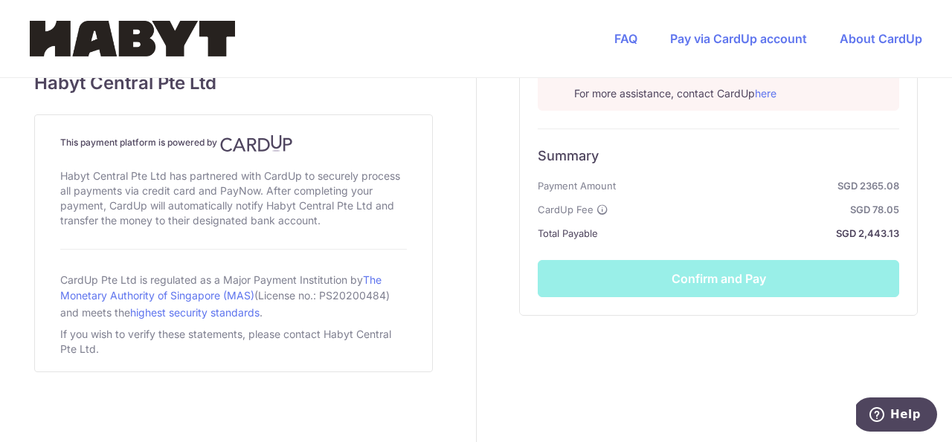
scroll to position [899, 0]
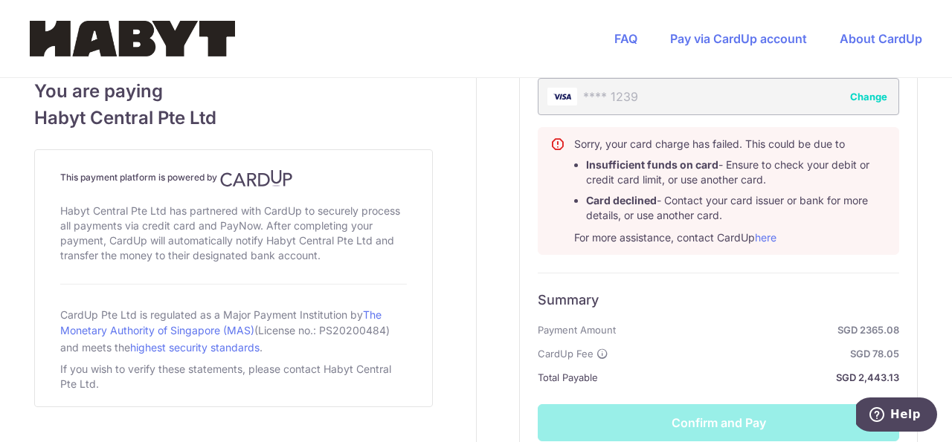
click at [873, 98] on button "Change" at bounding box center [868, 96] width 37 height 15
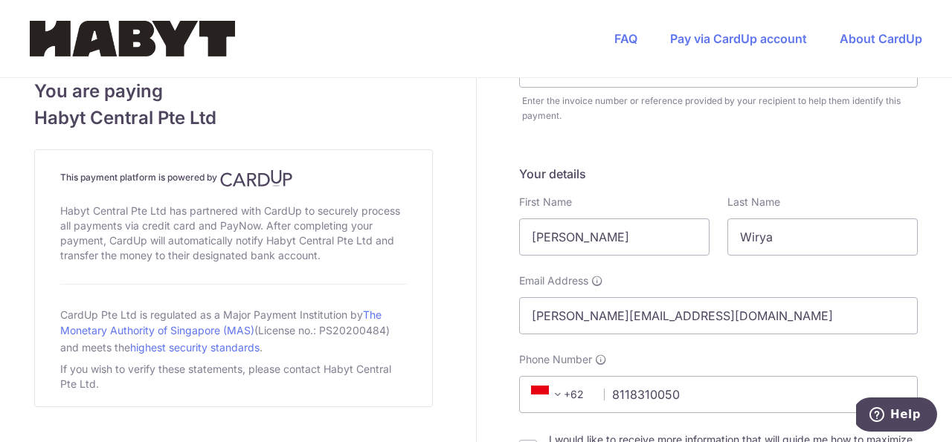
scroll to position [0, 0]
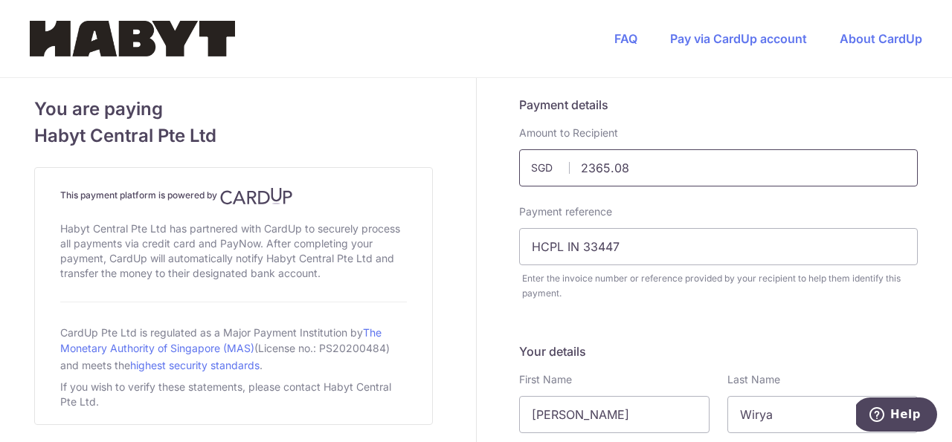
click at [588, 167] on input "2365.08" at bounding box center [718, 167] width 398 height 37
click at [633, 161] on input "2365.08" at bounding box center [718, 167] width 398 height 37
click at [578, 167] on input "2365.08" at bounding box center [718, 167] width 398 height 37
click at [581, 166] on input "2365.08" at bounding box center [718, 167] width 398 height 37
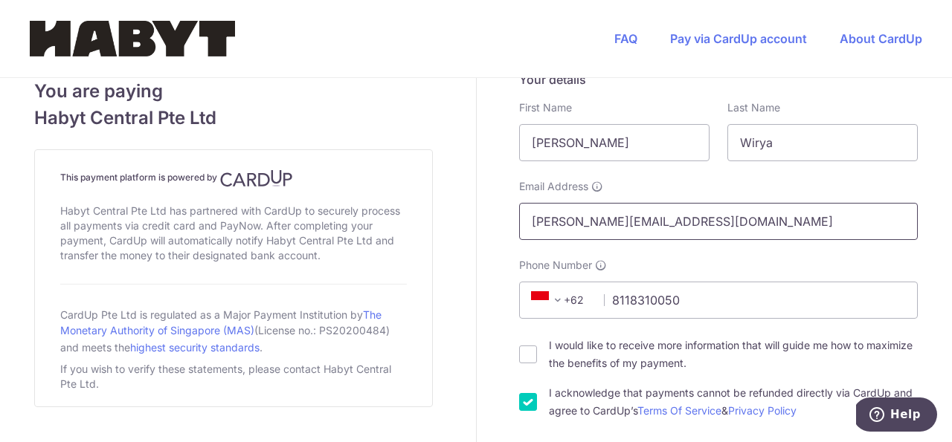
scroll to position [4, 0]
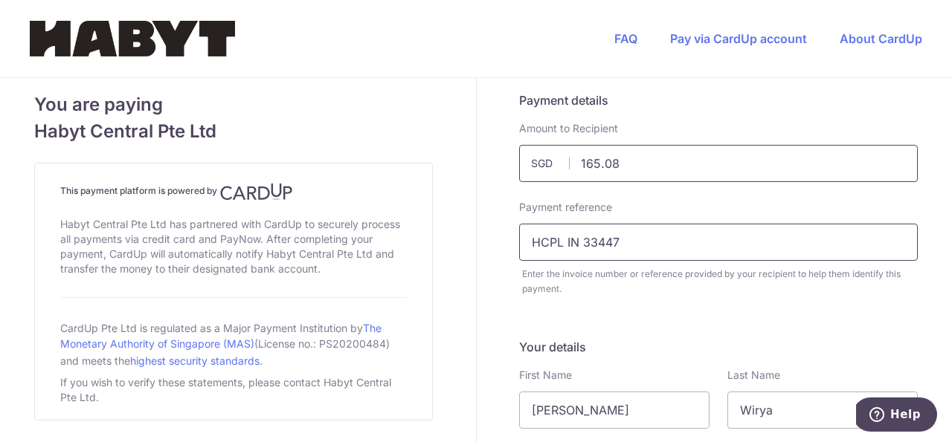
type input "1365.08"
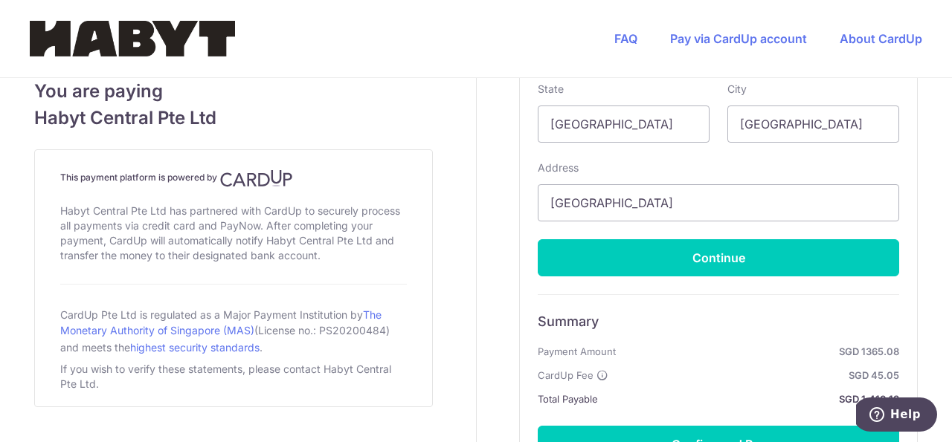
scroll to position [1256, 0]
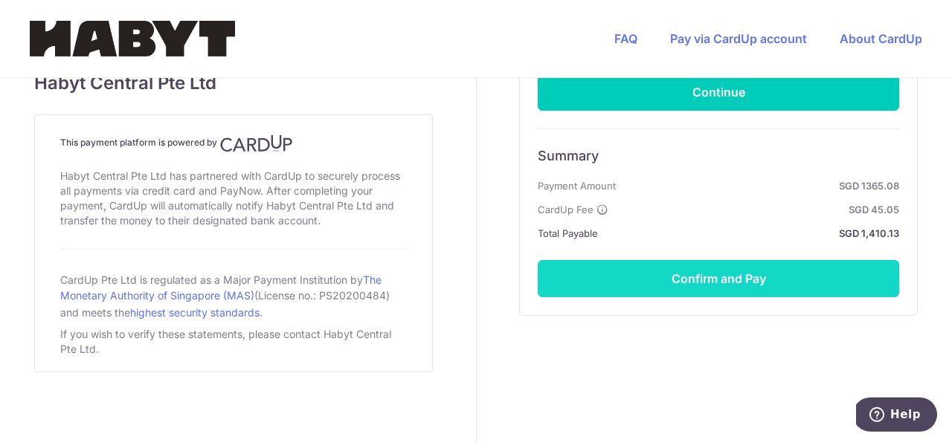
click at [789, 272] on button "Confirm and Pay" at bounding box center [717, 278] width 361 height 37
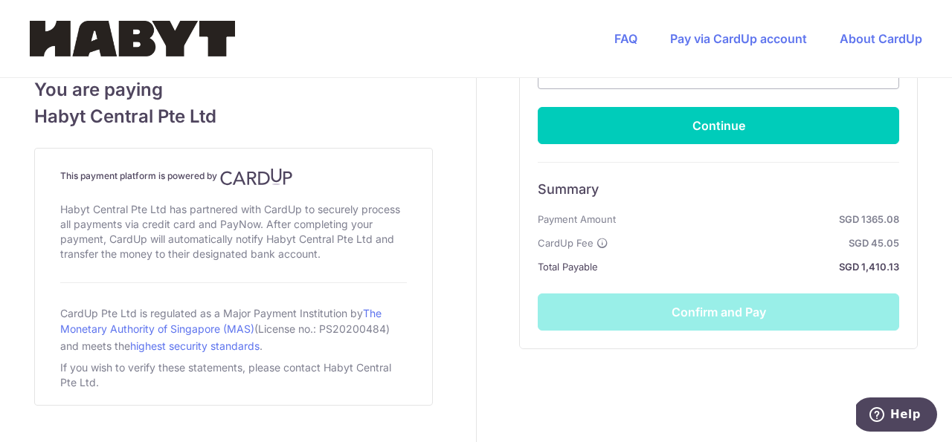
scroll to position [1146, 0]
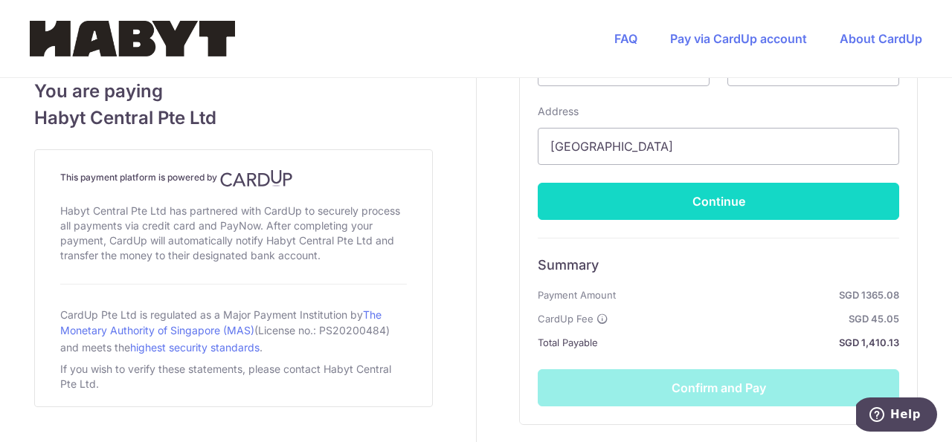
click at [789, 210] on button "Continue" at bounding box center [717, 201] width 361 height 37
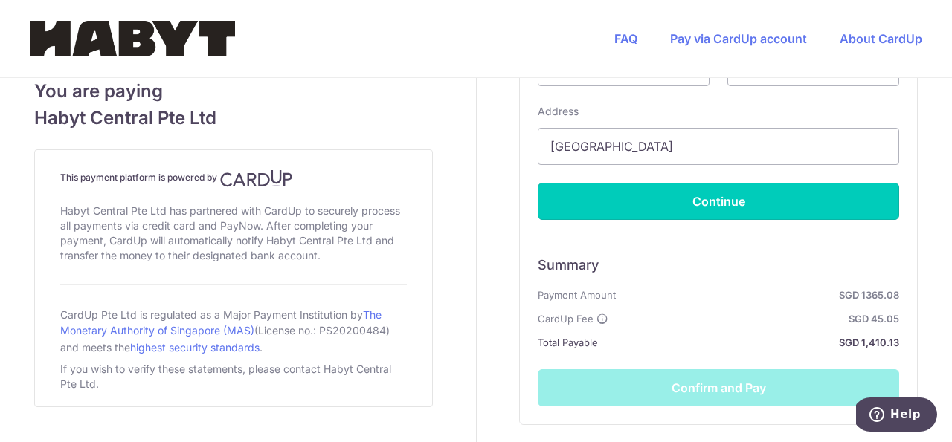
scroll to position [430, 0]
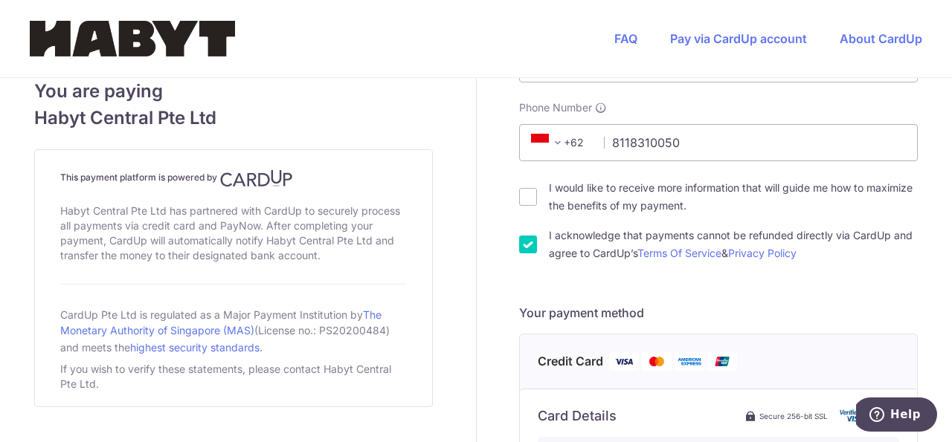
type input "**** 2573"
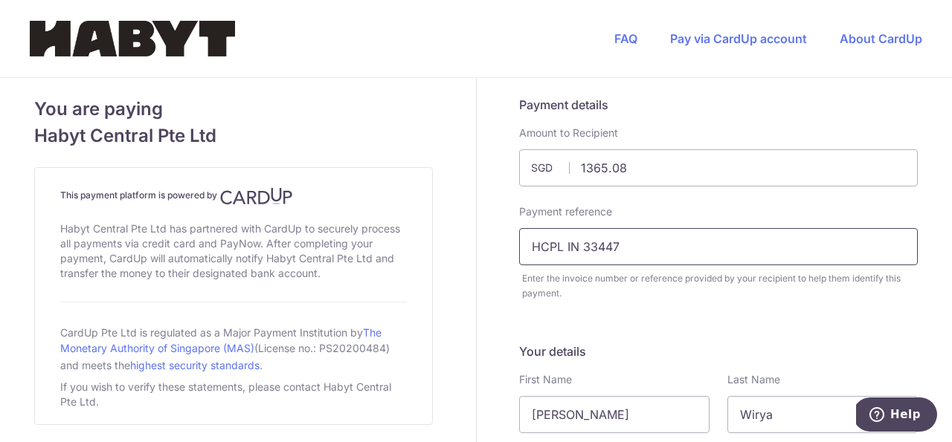
click at [786, 253] on input "HCPL IN 33447" at bounding box center [718, 246] width 398 height 37
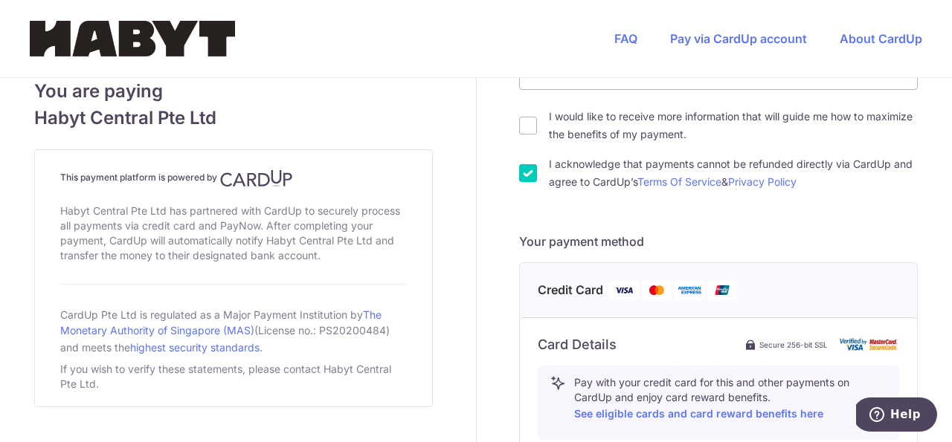
scroll to position [903, 0]
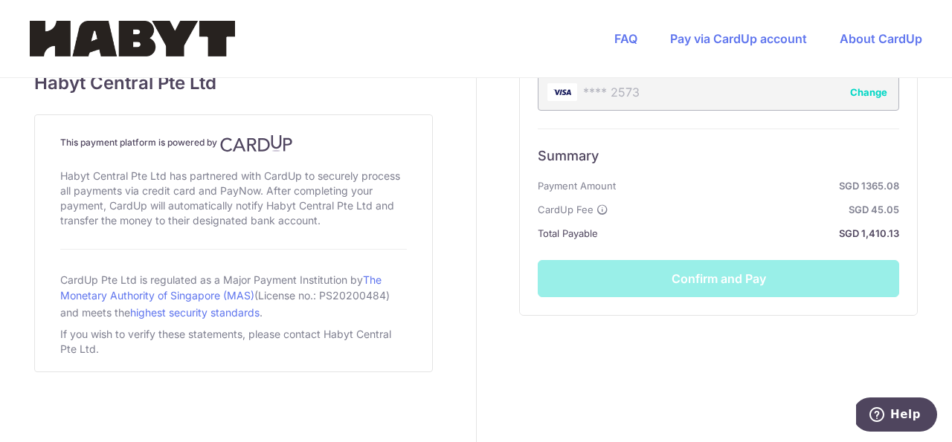
click at [763, 272] on div "Summary Payment Amount SGD 1365.08 CardUp Fee SGD 45.05 Total Payable SGD 1,410…" at bounding box center [717, 213] width 361 height 169
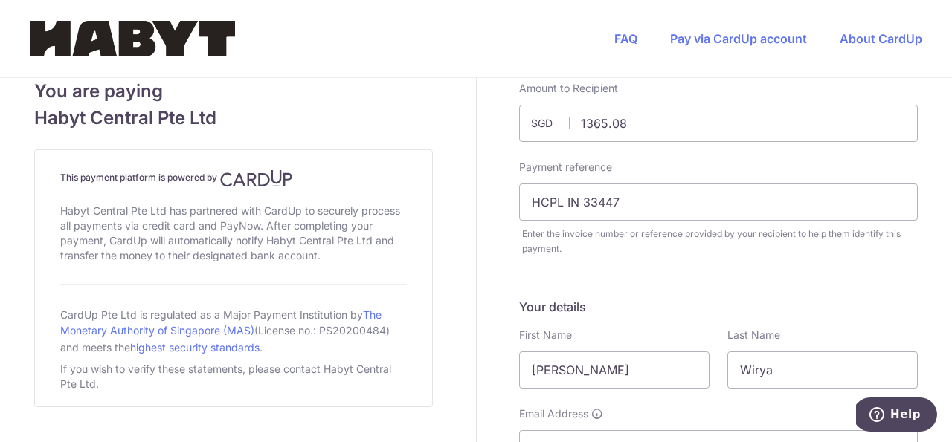
scroll to position [0, 0]
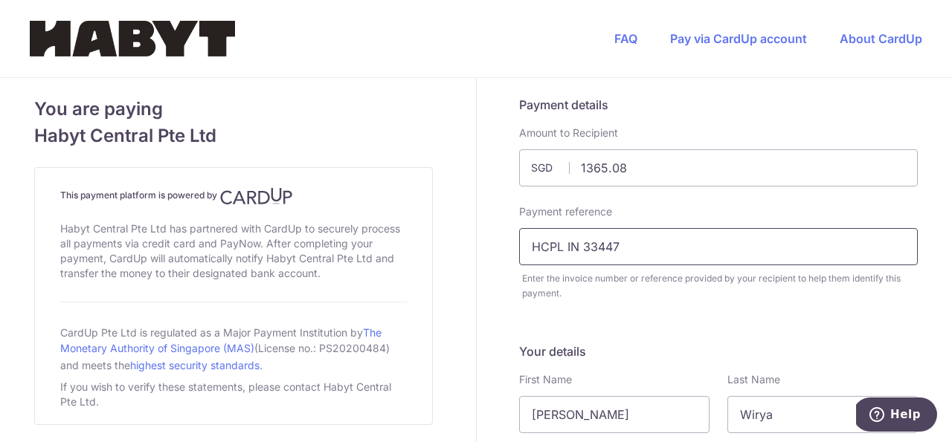
click at [682, 256] on input "HCPL IN 33447" at bounding box center [718, 246] width 398 height 37
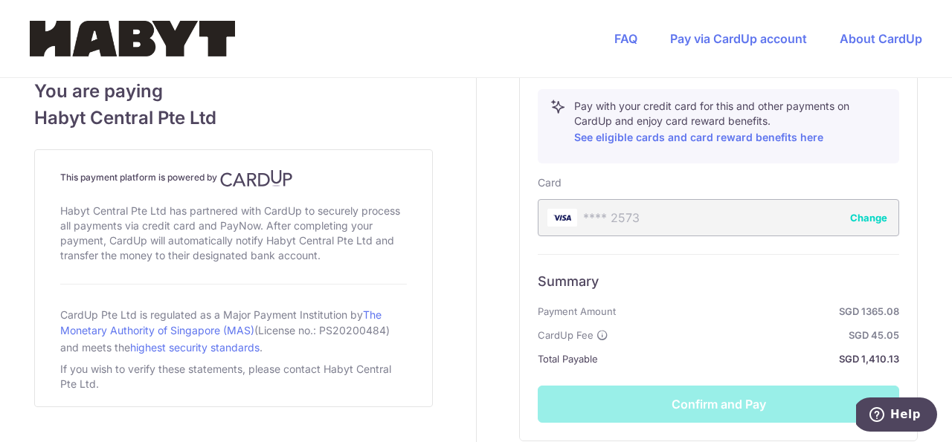
scroll to position [903, 0]
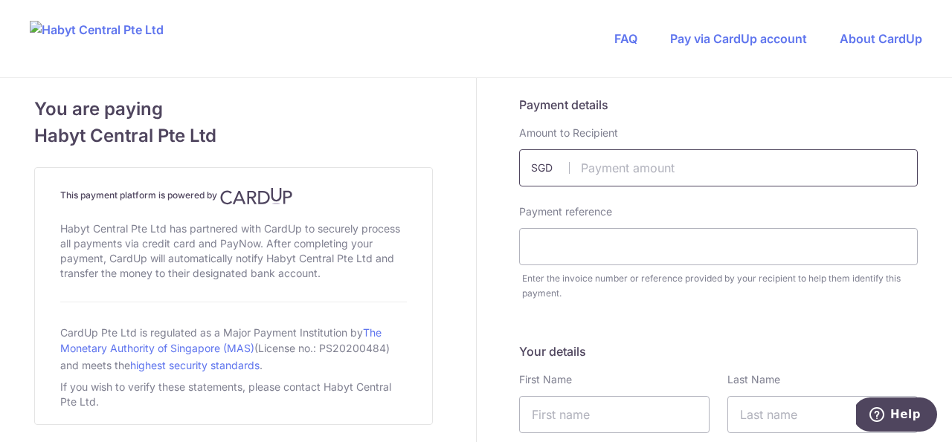
click at [609, 163] on input "text" at bounding box center [718, 167] width 398 height 37
type input "1365.08"
click at [549, 255] on input "text" at bounding box center [718, 246] width 398 height 37
paste input "HCPL IN 33447"
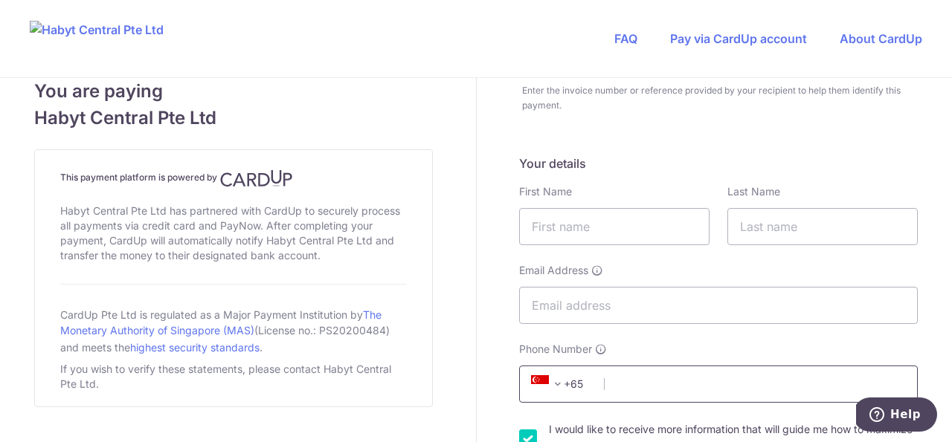
scroll to position [284, 0]
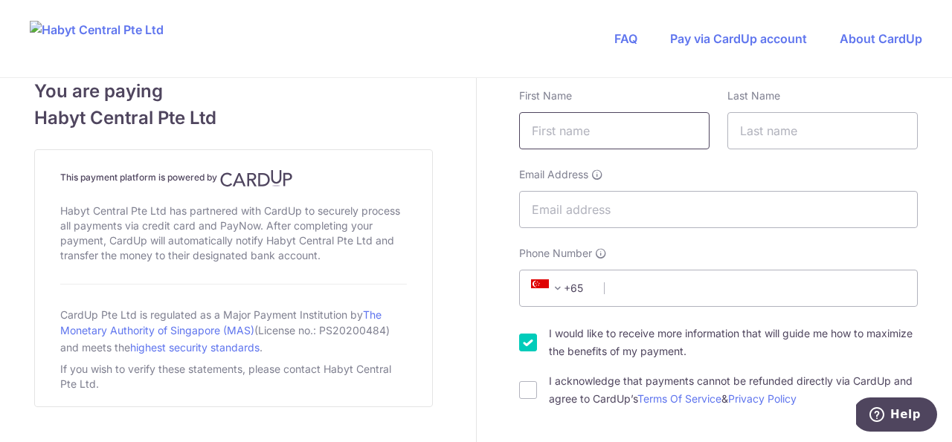
type input "HCPL IN 33447"
click at [626, 135] on input "text" at bounding box center [614, 130] width 190 height 37
click at [837, 125] on input "text" at bounding box center [822, 130] width 190 height 37
type input "Wirya"
click at [633, 222] on input "Email Address" at bounding box center [718, 209] width 398 height 37
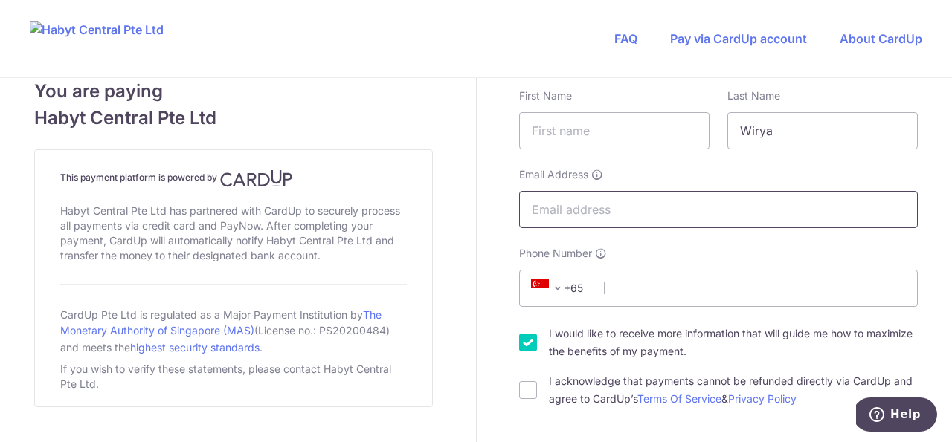
type input "[PERSON_NAME][EMAIL_ADDRESS][DOMAIN_NAME]"
click at [583, 285] on span "+65" at bounding box center [559, 289] width 67 height 18
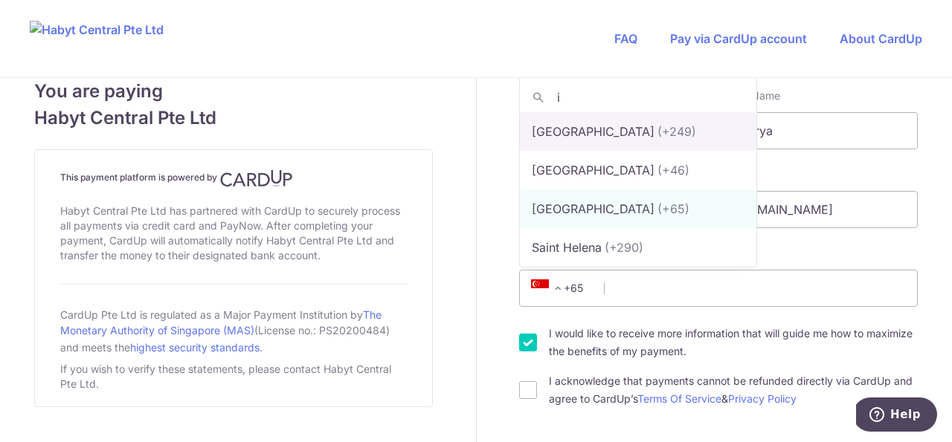
scroll to position [0, 0]
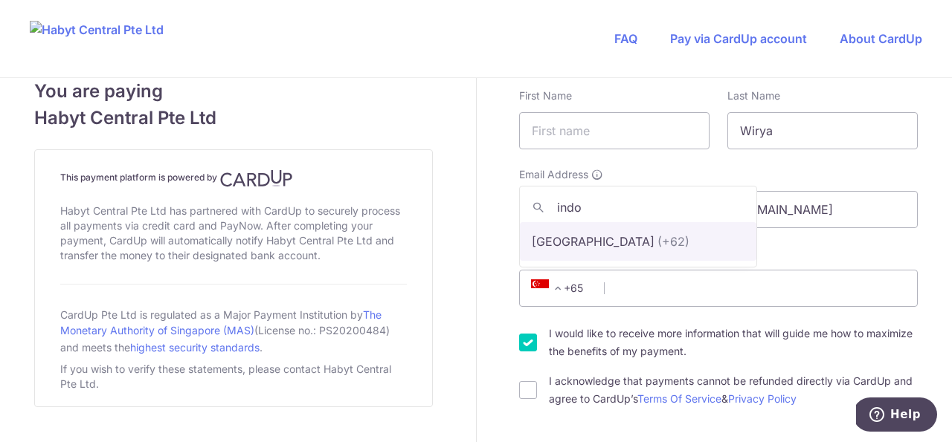
type input "indo"
select select "101"
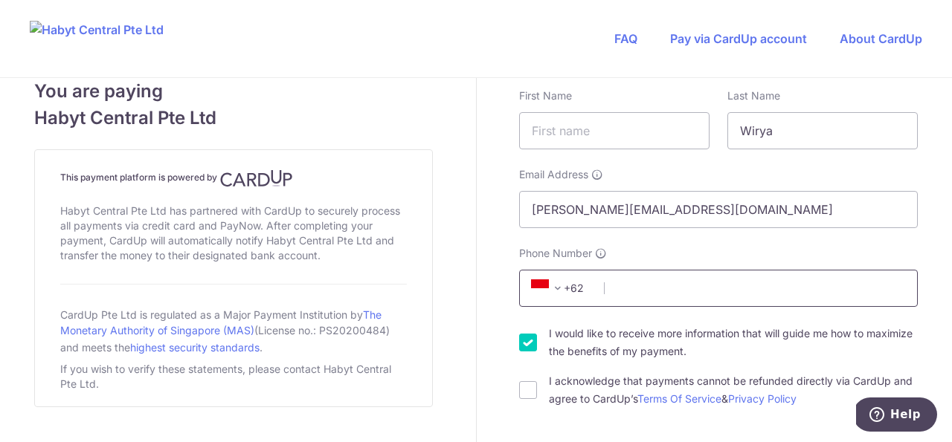
click at [642, 281] on input "Phone Number" at bounding box center [718, 288] width 398 height 37
type input "8118310050"
click at [524, 393] on input "I acknowledge that payments cannot be refunded directly via CardUp and agree to…" at bounding box center [528, 390] width 18 height 18
checkbox input "true"
click at [519, 340] on input "I would like to receive more information that will guide me how to maximize the…" at bounding box center [528, 343] width 18 height 18
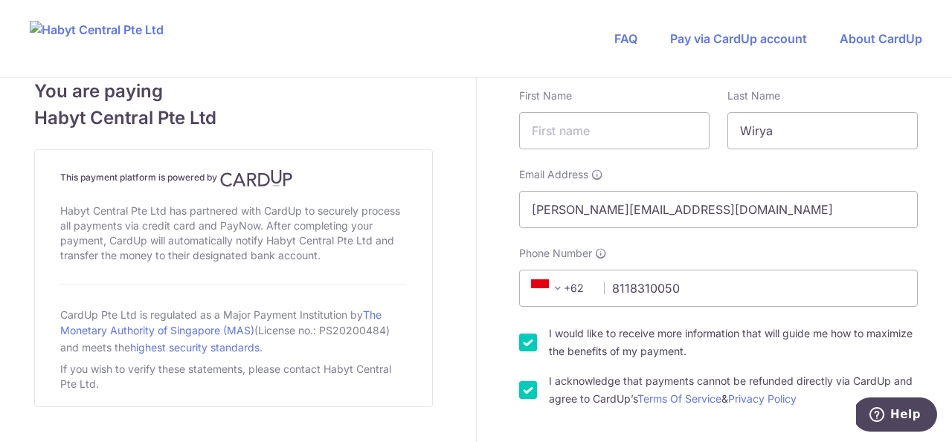
checkbox input "false"
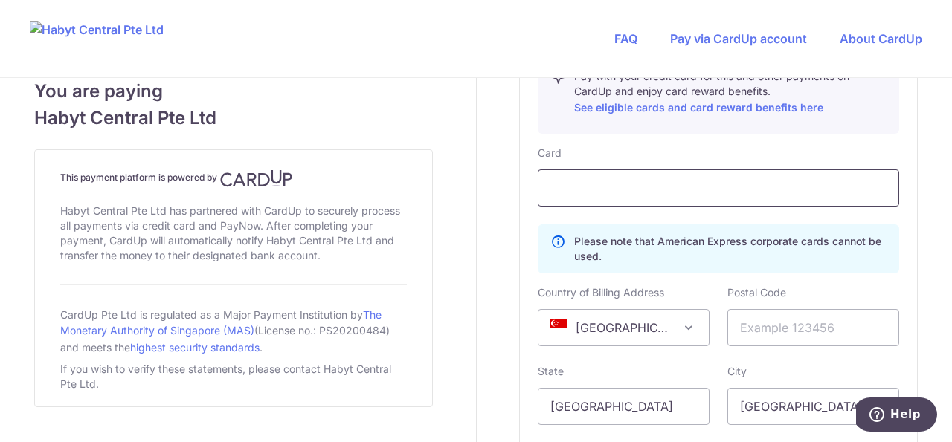
scroll to position [807, 0]
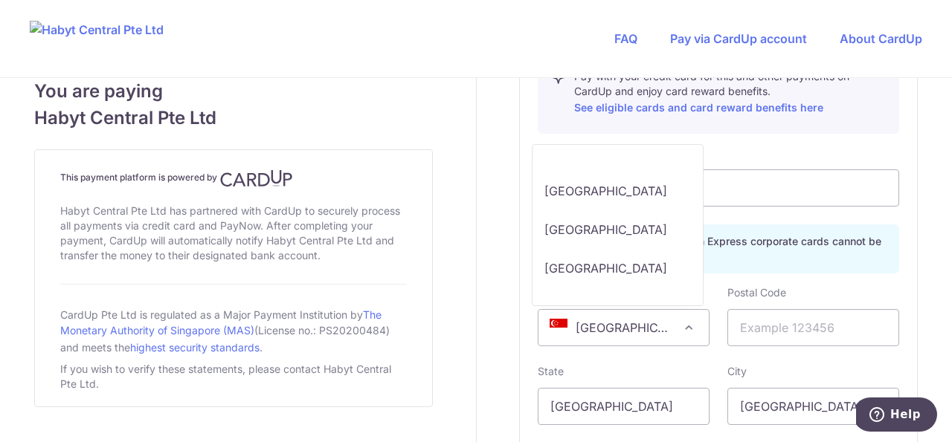
click at [654, 318] on span "[GEOGRAPHIC_DATA]" at bounding box center [623, 328] width 170 height 36
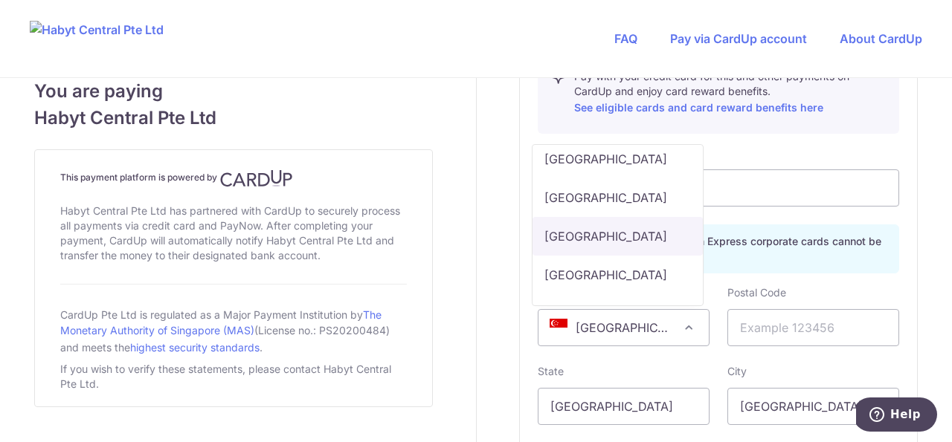
scroll to position [4053, 0]
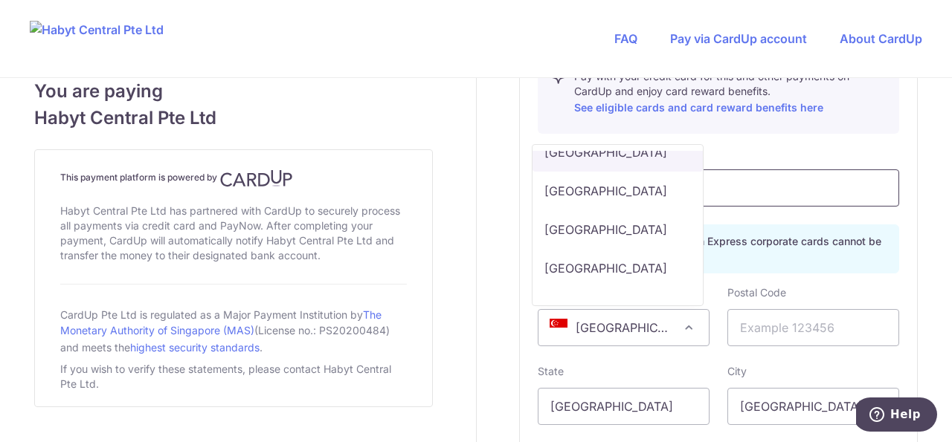
select select "ID"
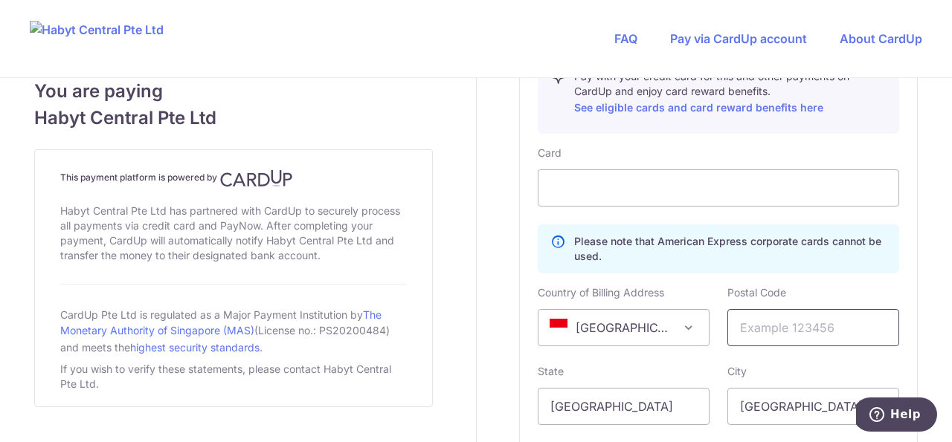
click at [745, 314] on input "text" at bounding box center [813, 327] width 172 height 37
type input "14460"
click at [639, 414] on input "[GEOGRAPHIC_DATA]" at bounding box center [623, 406] width 172 height 37
type input "[GEOGRAPHIC_DATA]"
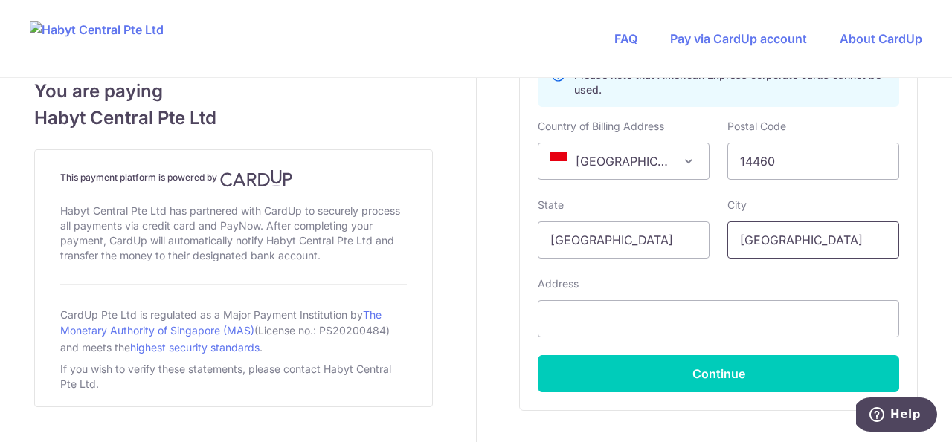
scroll to position [1069, 0]
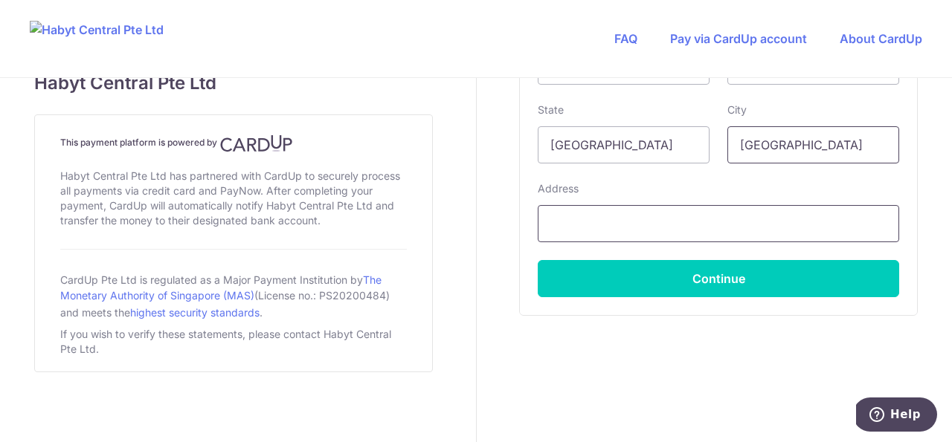
type input "[GEOGRAPHIC_DATA]"
click at [662, 212] on input "text" at bounding box center [717, 223] width 361 height 37
type input "[GEOGRAPHIC_DATA]"
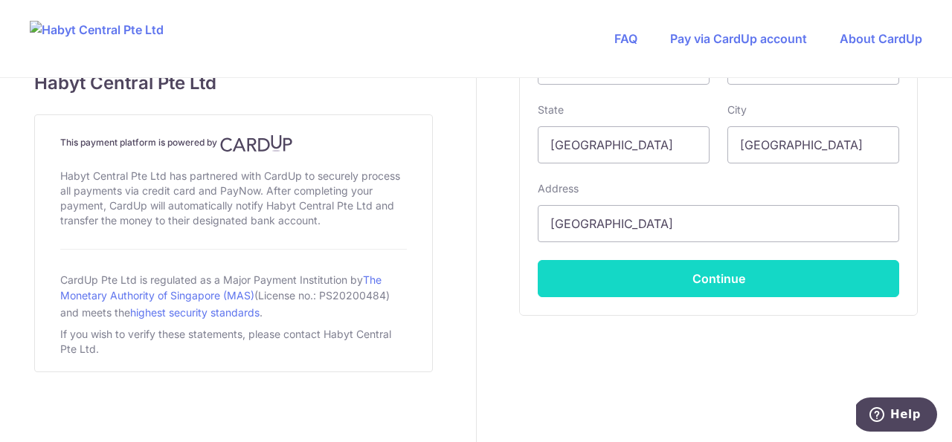
click at [649, 282] on button "Continue" at bounding box center [717, 278] width 361 height 37
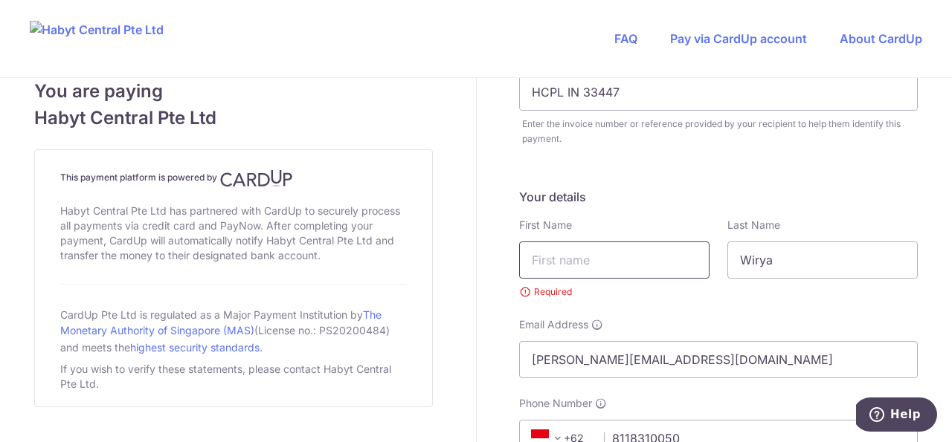
click at [588, 269] on input "text" at bounding box center [614, 260] width 190 height 37
type input "[PERSON_NAME]"
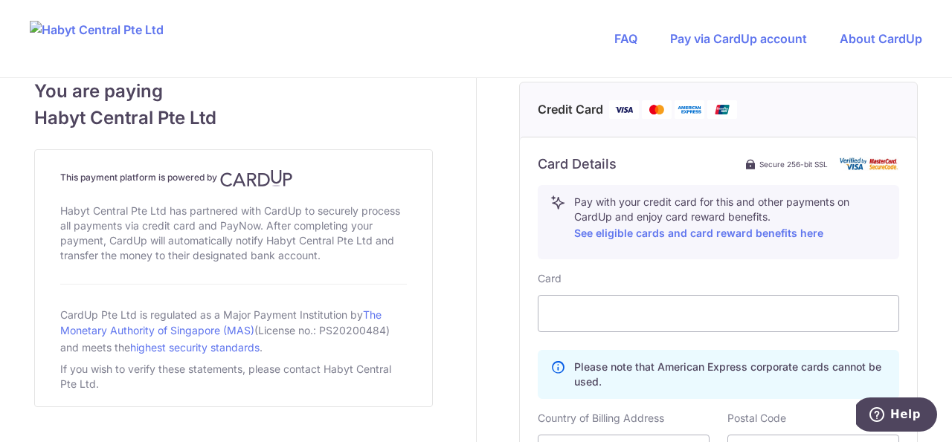
scroll to position [1069, 0]
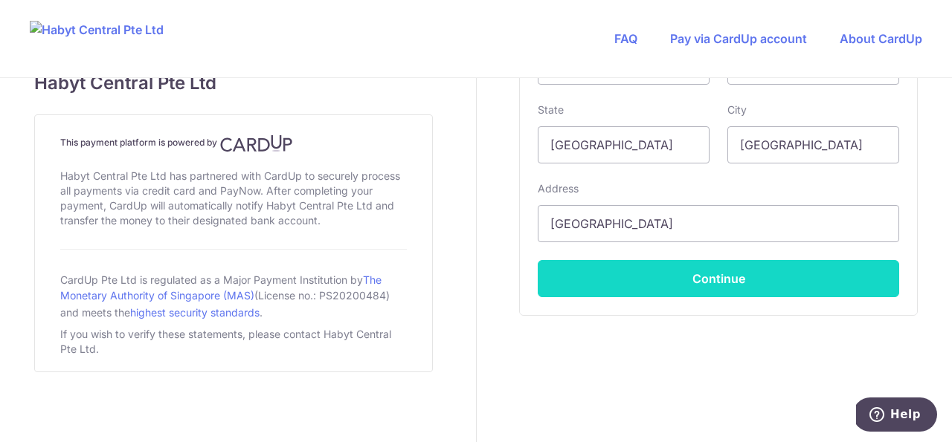
click at [844, 289] on button "Continue" at bounding box center [717, 278] width 361 height 37
type input "**** 2573"
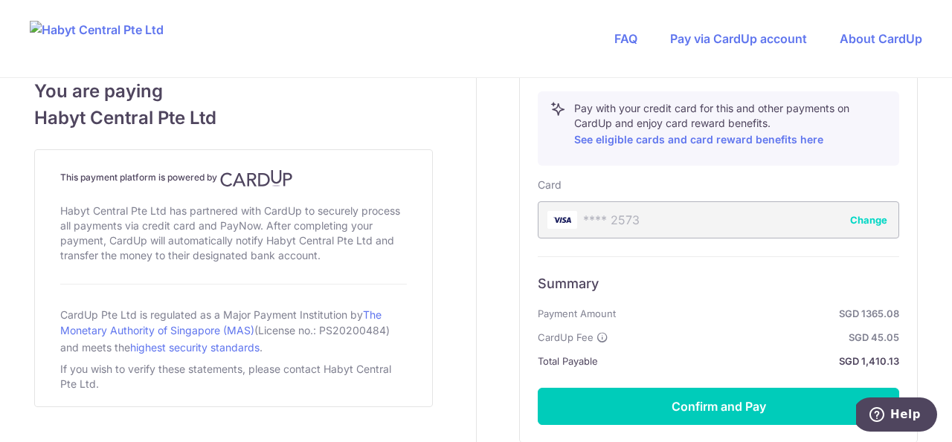
scroll to position [903, 0]
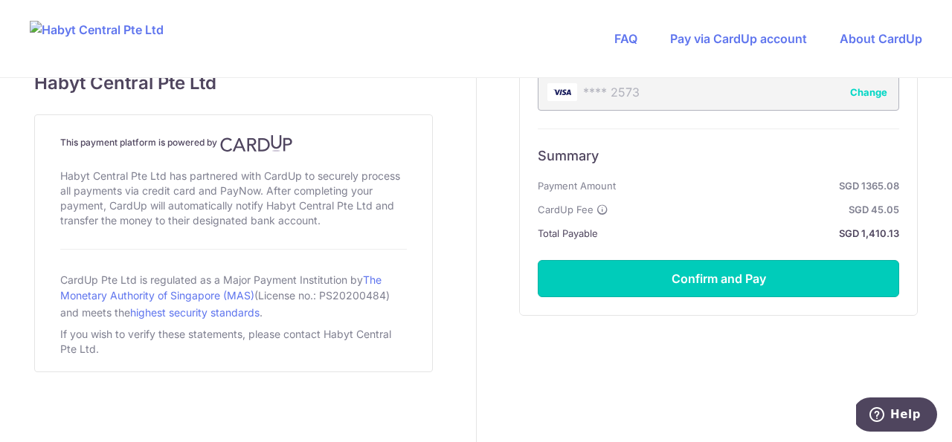
click at [776, 269] on button "Confirm and Pay" at bounding box center [717, 278] width 361 height 37
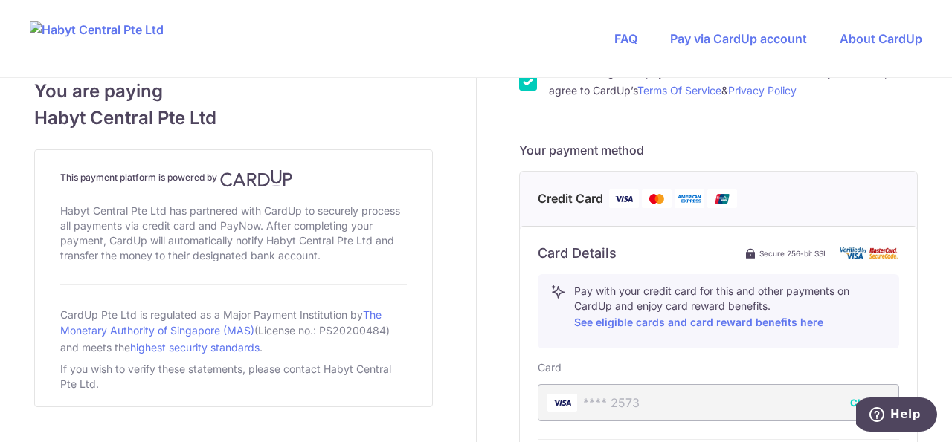
scroll to position [406, 0]
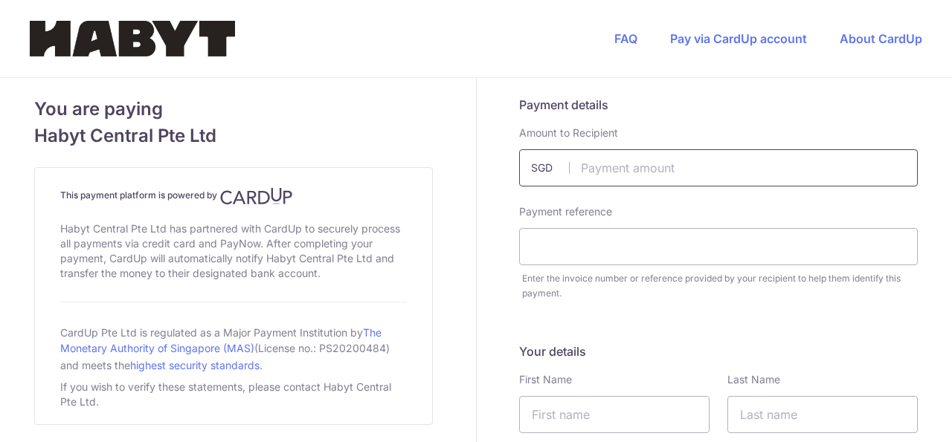
click at [627, 180] on input "text" at bounding box center [718, 167] width 398 height 37
type input "1000.00"
click at [613, 253] on input "text" at bounding box center [718, 246] width 398 height 37
type input "HCPL IN 33447"
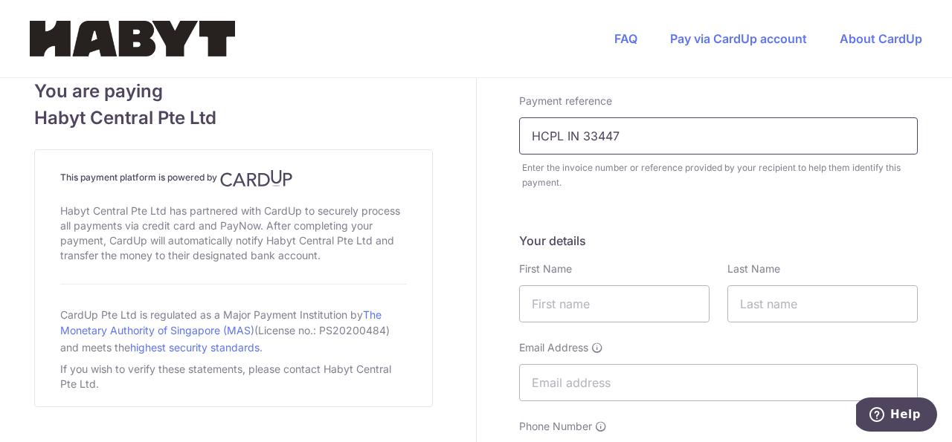
scroll to position [257, 0]
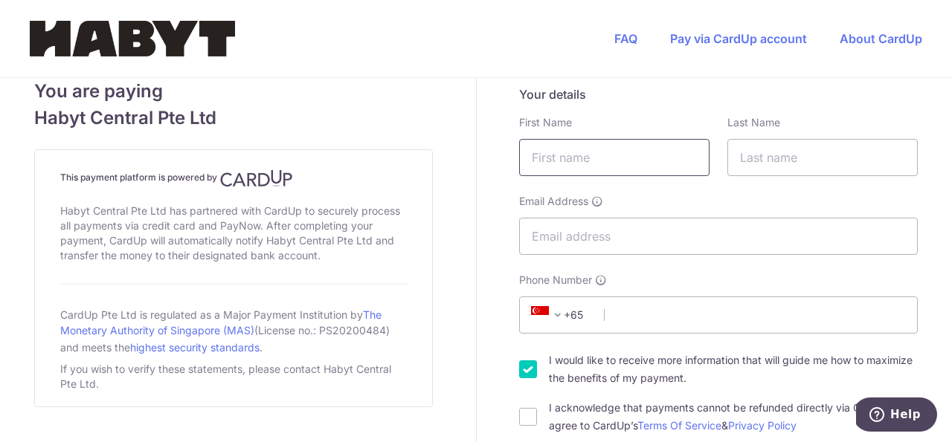
click at [587, 156] on input "text" at bounding box center [614, 157] width 190 height 37
type input "[PERSON_NAME]"
click at [799, 161] on input "text" at bounding box center [822, 157] width 190 height 37
type input "Wirya"
click at [581, 231] on input "Email Address" at bounding box center [718, 236] width 398 height 37
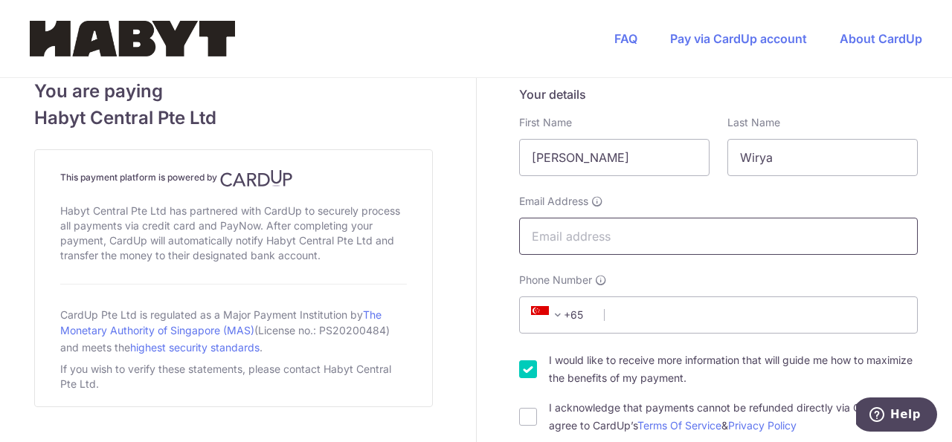
type input "[PERSON_NAME][EMAIL_ADDRESS][DOMAIN_NAME]"
click at [578, 324] on span "+65" at bounding box center [561, 315] width 85 height 36
click at [566, 309] on span "+65" at bounding box center [559, 315] width 67 height 18
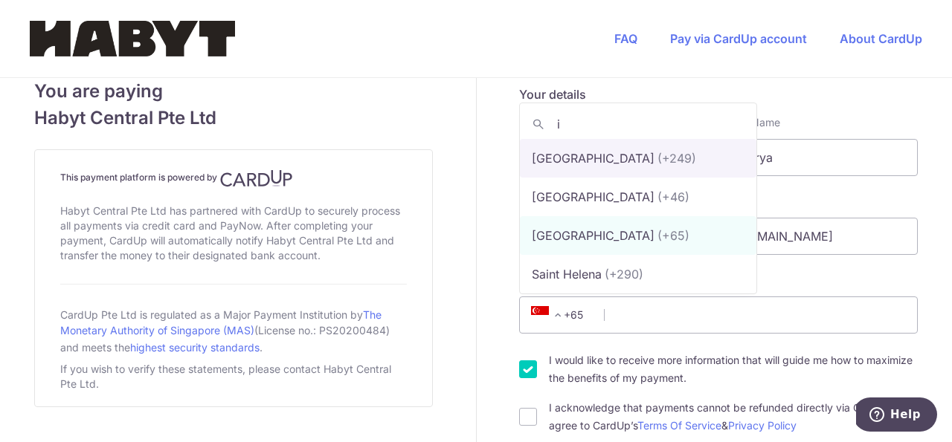
scroll to position [0, 0]
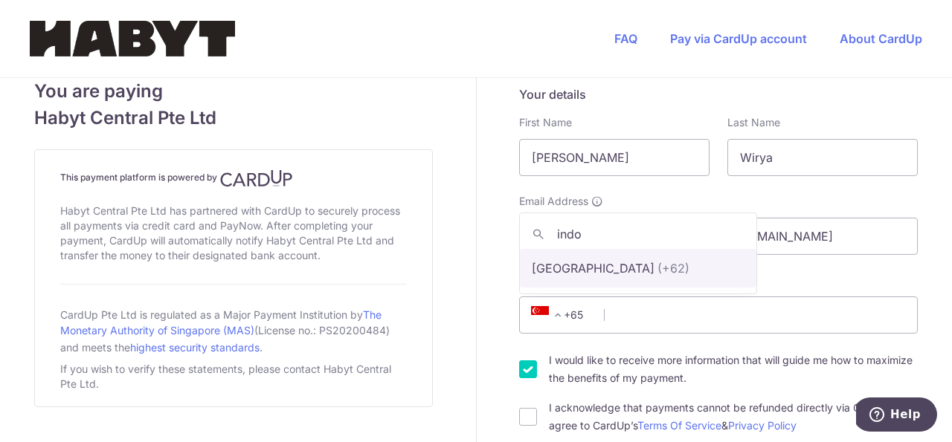
type input "indo"
select select "101"
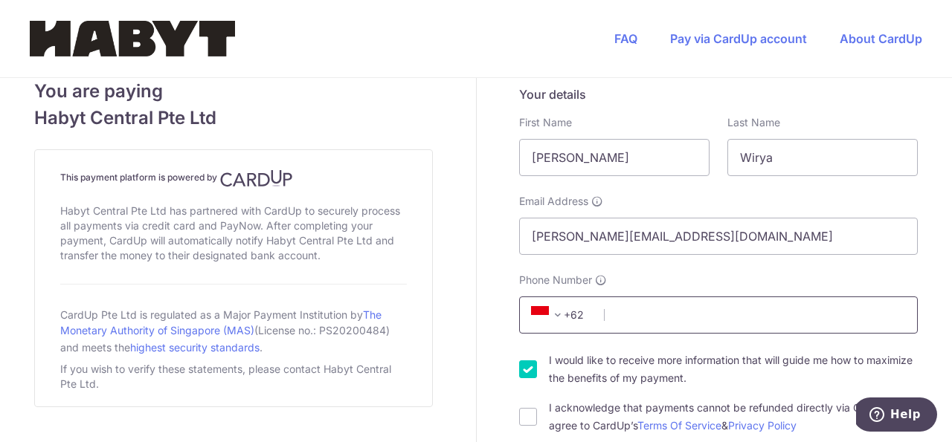
click at [640, 323] on input "Phone Number" at bounding box center [718, 315] width 398 height 37
type input "8118310050"
click at [526, 416] on input "I acknowledge that payments cannot be refunded directly via CardUp and agree to…" at bounding box center [528, 417] width 18 height 18
checkbox input "true"
click at [528, 372] on input "I would like to receive more information that will guide me how to maximize the…" at bounding box center [528, 370] width 18 height 18
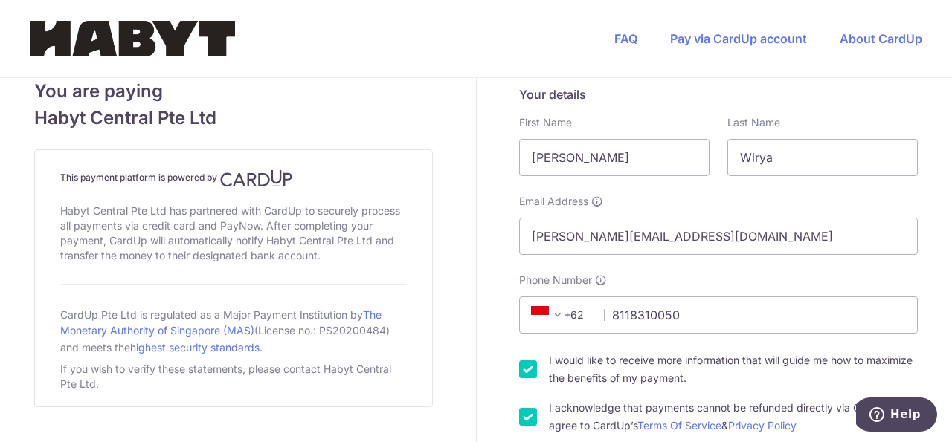
checkbox input "false"
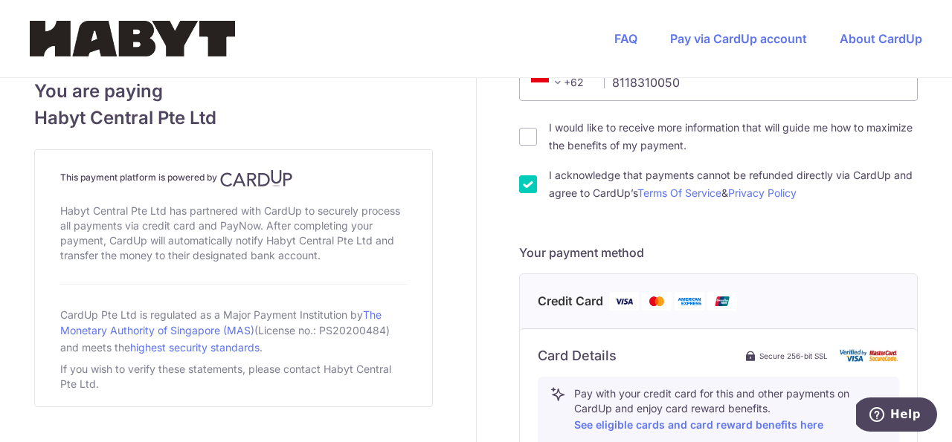
scroll to position [804, 0]
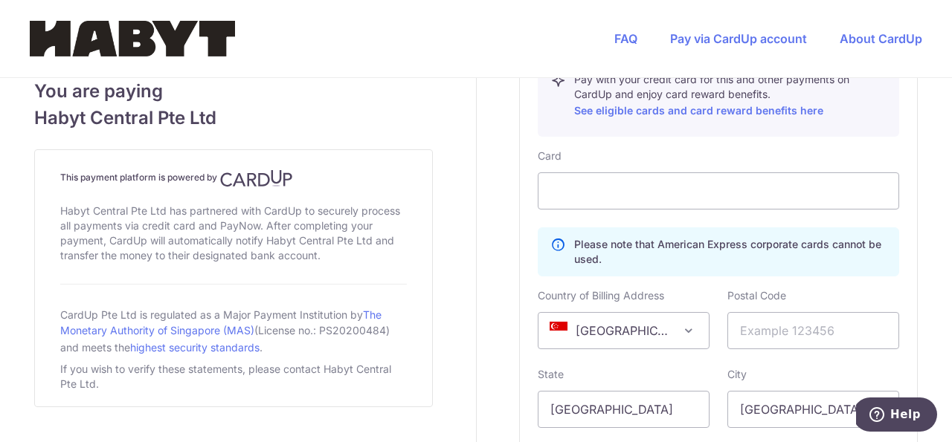
click at [631, 322] on span "[GEOGRAPHIC_DATA]" at bounding box center [623, 331] width 170 height 36
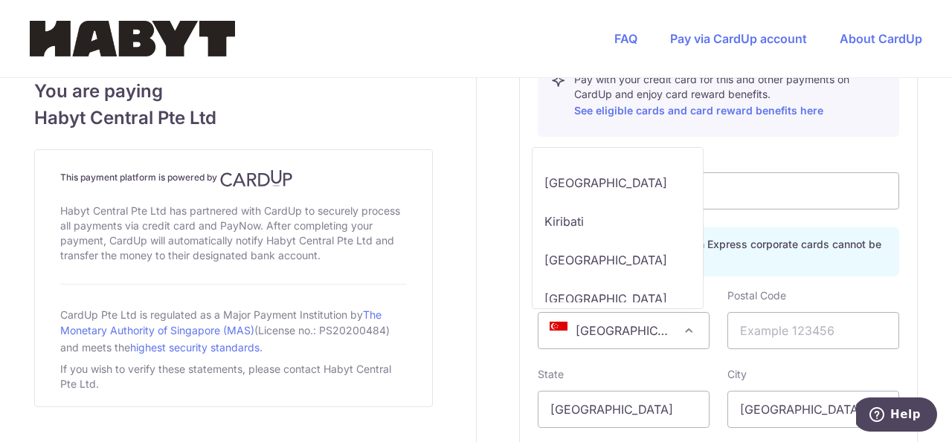
scroll to position [4018, 0]
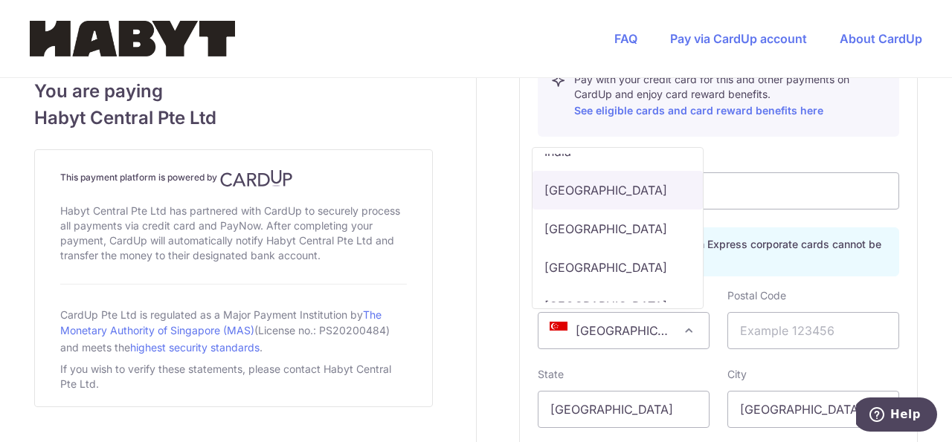
select select "ID"
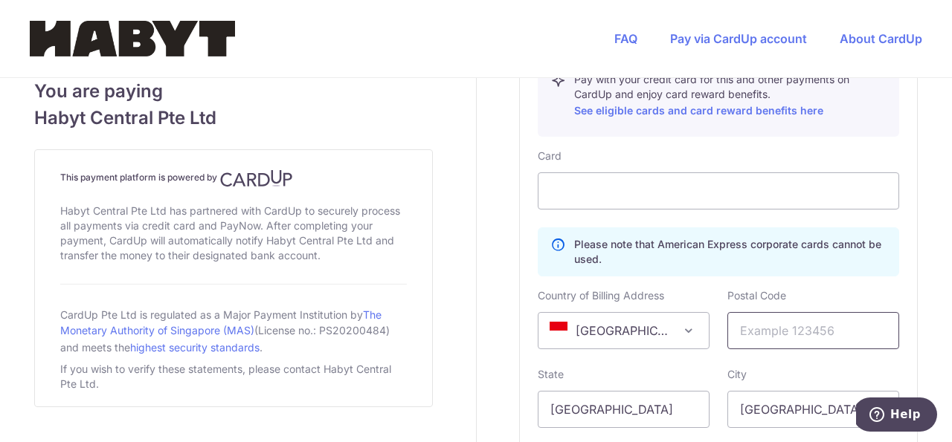
click at [802, 335] on input "text" at bounding box center [813, 330] width 172 height 37
type input "14460"
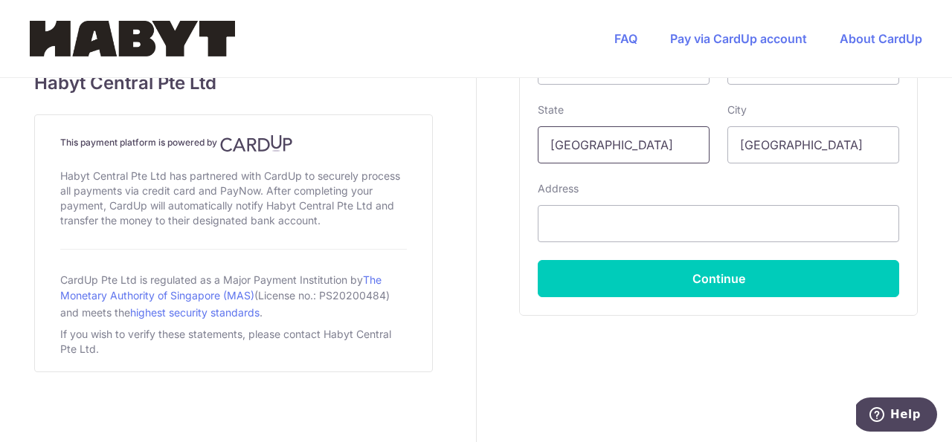
click at [652, 160] on input "[GEOGRAPHIC_DATA]" at bounding box center [623, 144] width 172 height 37
type input "[GEOGRAPHIC_DATA]"
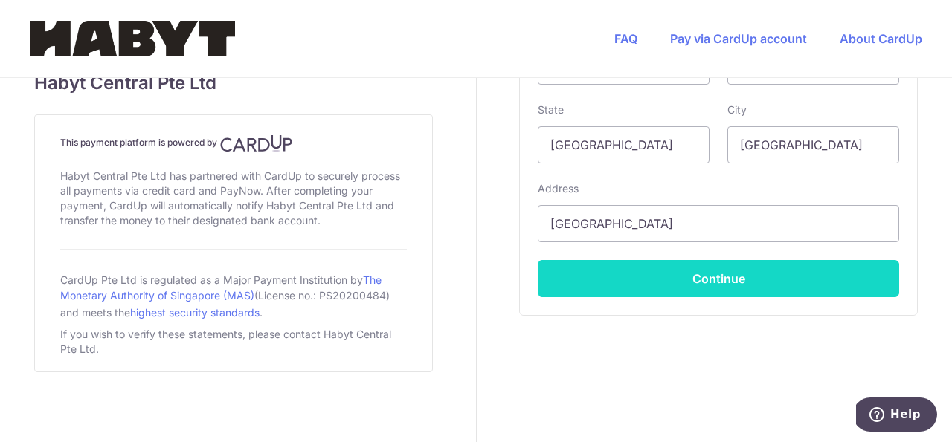
click at [650, 287] on button "Continue" at bounding box center [717, 278] width 361 height 37
type input "**** 1239"
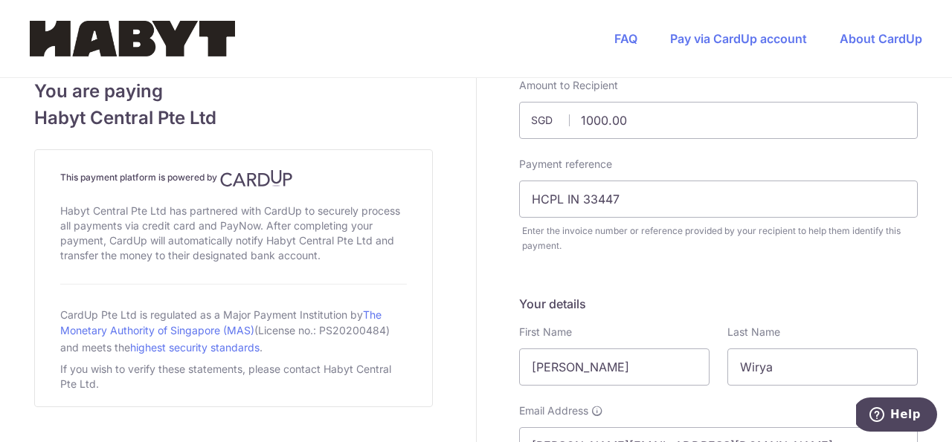
scroll to position [44, 0]
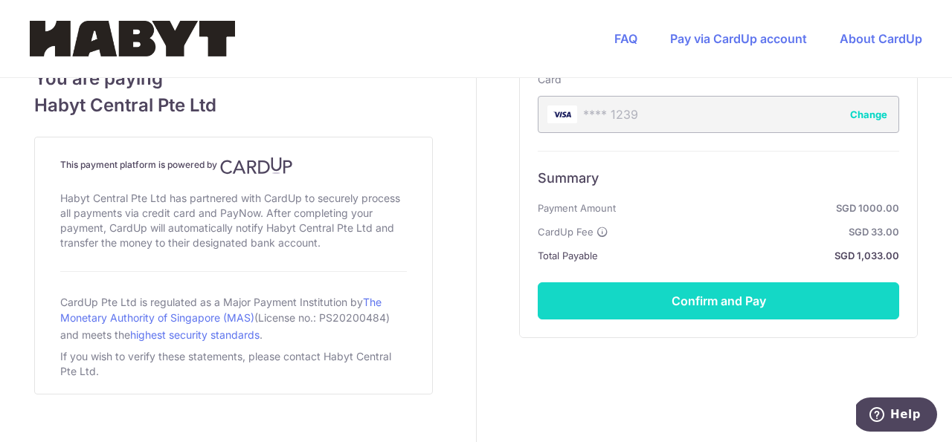
click at [778, 314] on button "Confirm and Pay" at bounding box center [717, 300] width 361 height 37
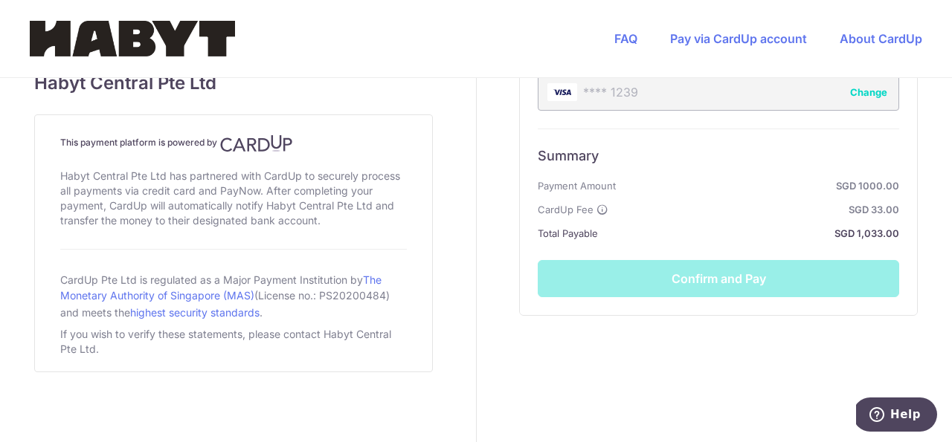
scroll to position [170, 0]
